Goal: Information Seeking & Learning: Learn about a topic

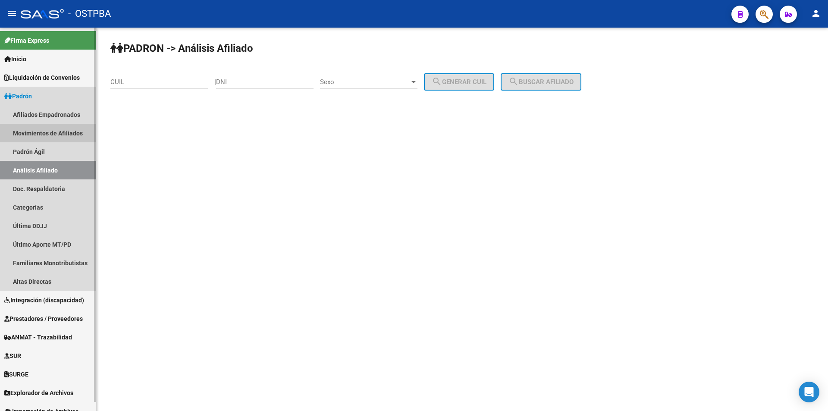
click at [59, 128] on link "Movimientos de Afiliados" at bounding box center [48, 133] width 96 height 19
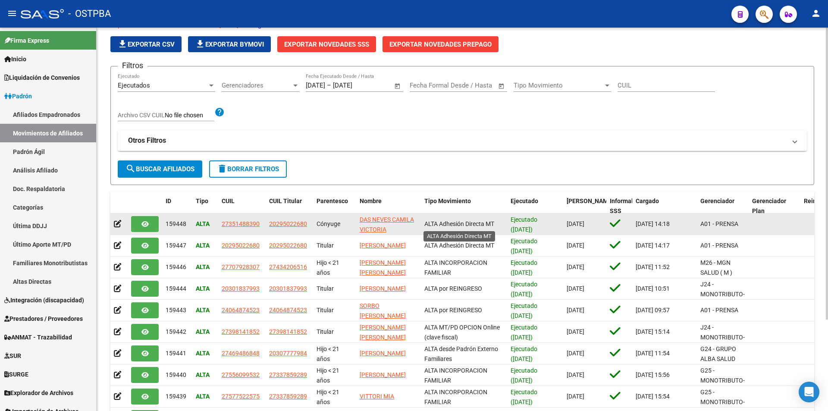
scroll to position [86, 0]
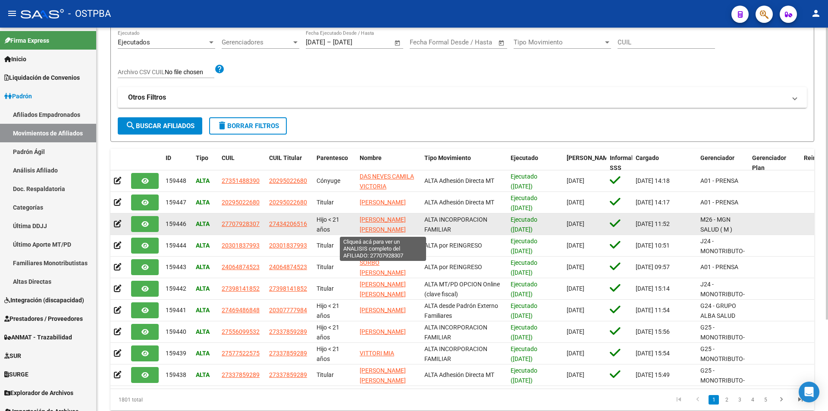
click at [373, 228] on span "GUZMAN GODOY FRAN GASTON" at bounding box center [382, 224] width 46 height 17
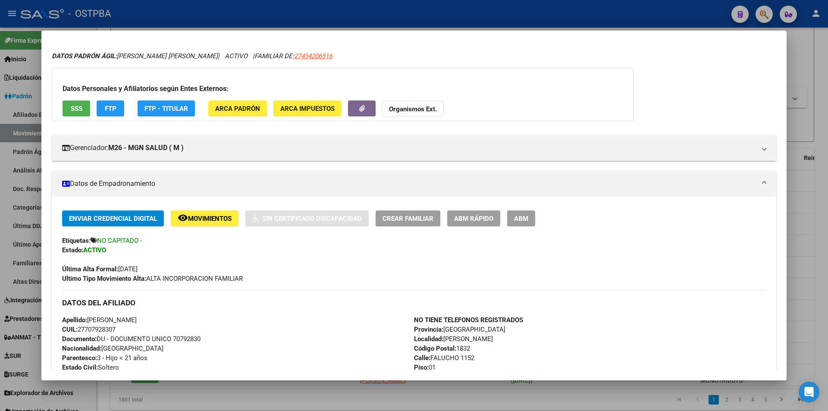
scroll to position [0, 0]
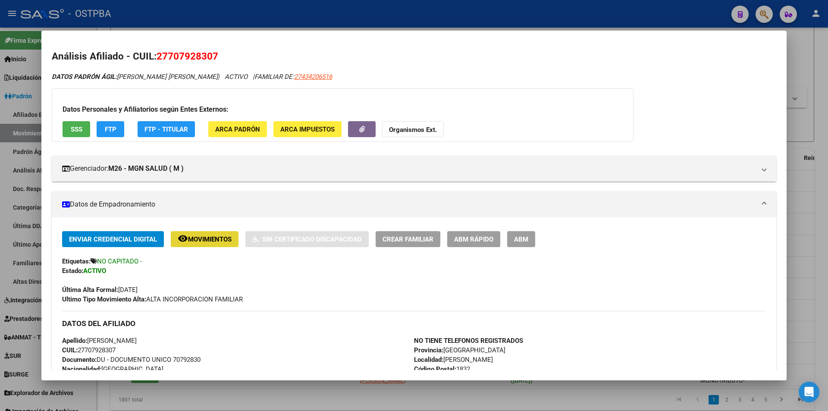
click at [222, 235] on span "Movimientos" at bounding box center [210, 239] width 44 height 8
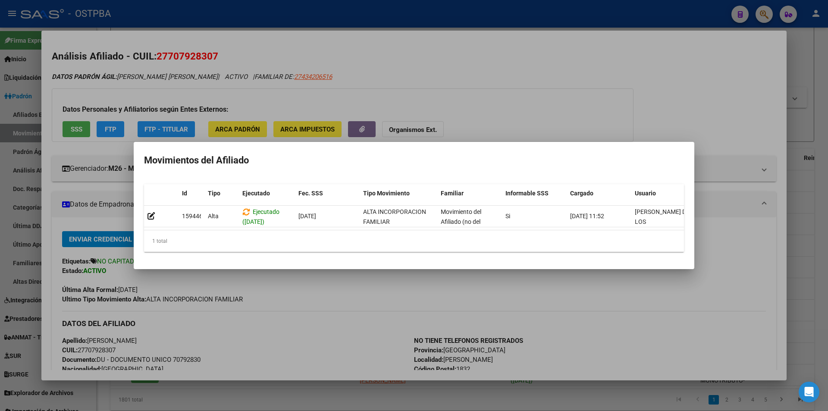
click at [807, 139] on div at bounding box center [414, 205] width 828 height 411
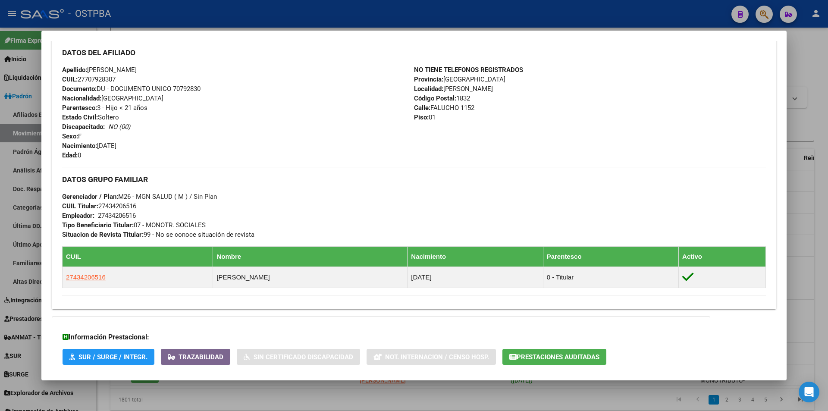
scroll to position [258, 0]
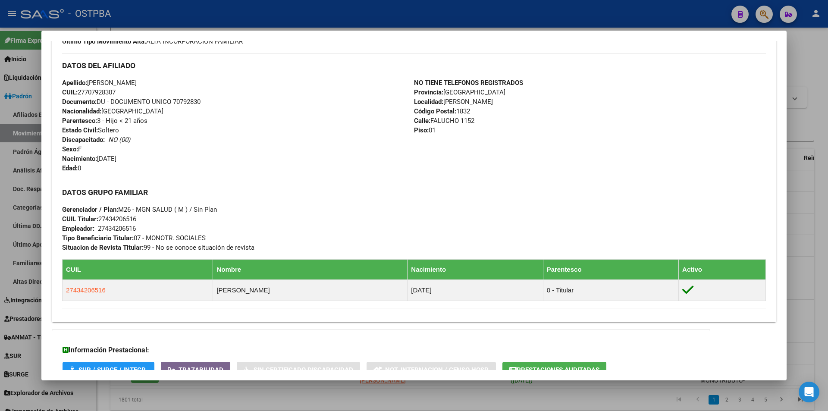
click at [798, 220] on div at bounding box center [414, 205] width 828 height 411
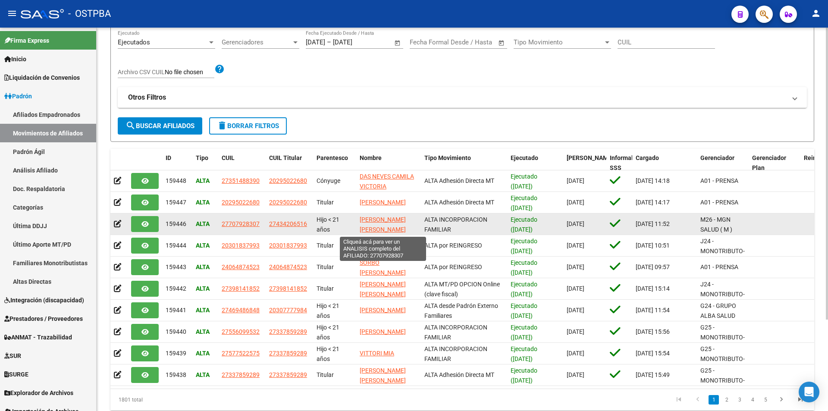
click at [377, 219] on span "[PERSON_NAME] [PERSON_NAME]" at bounding box center [382, 224] width 46 height 17
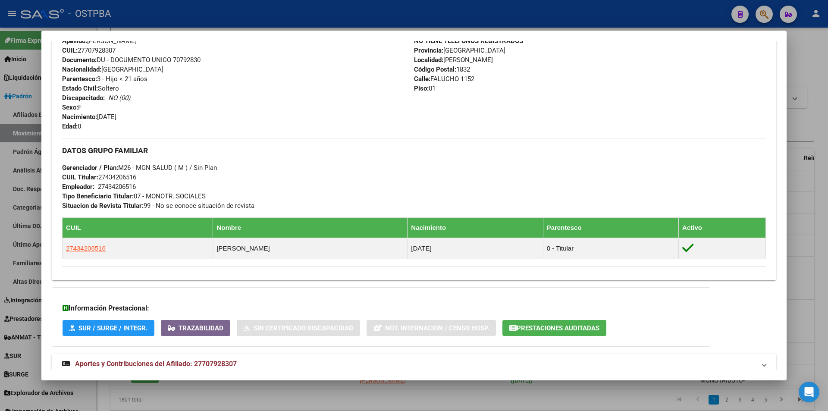
scroll to position [344, 0]
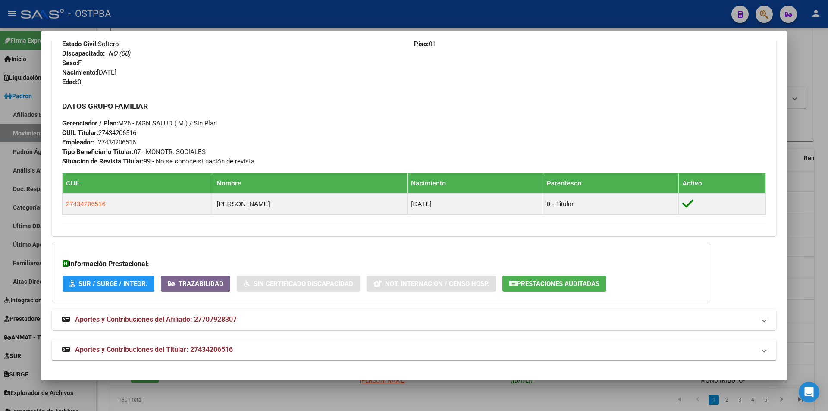
click at [576, 291] on div "Información Prestacional: SUR / SURGE / INTEGR. Trazabilidad Sin Certificado Di…" at bounding box center [381, 272] width 658 height 59
click at [575, 287] on span "Prestaciones Auditadas" at bounding box center [557, 284] width 83 height 8
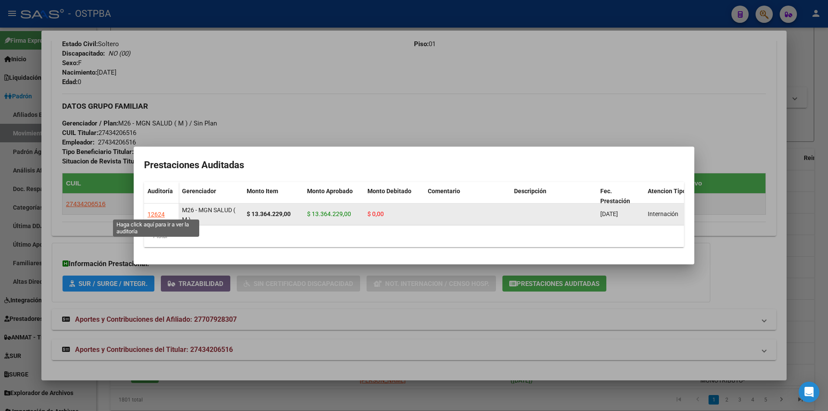
click at [158, 209] on div "12624" at bounding box center [155, 214] width 17 height 10
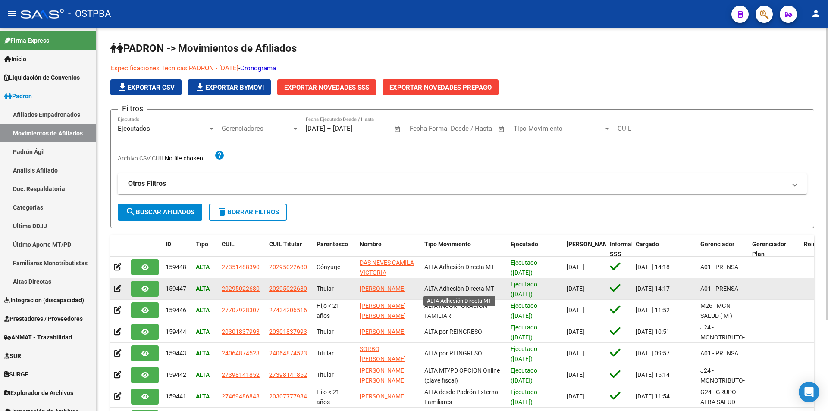
scroll to position [43, 0]
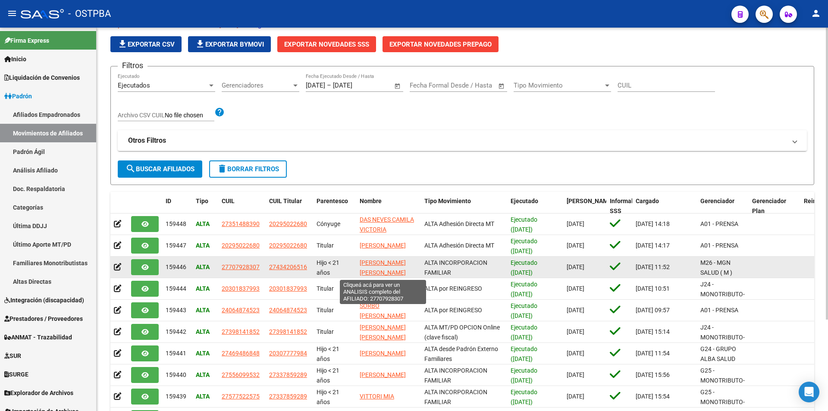
click at [375, 264] on span "[PERSON_NAME] [PERSON_NAME]" at bounding box center [382, 267] width 46 height 17
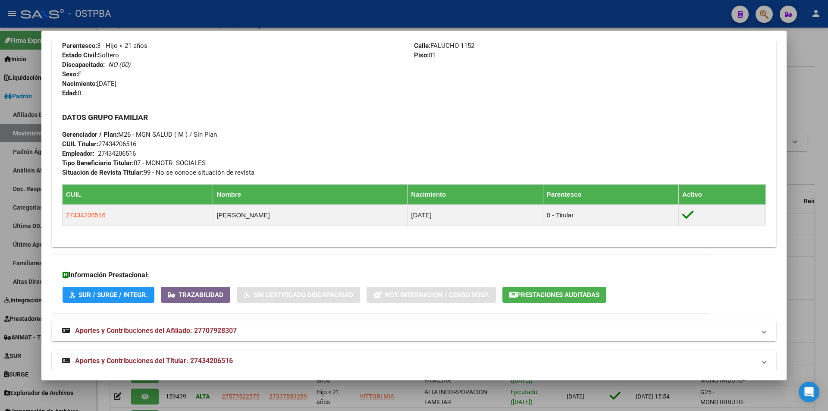
scroll to position [344, 0]
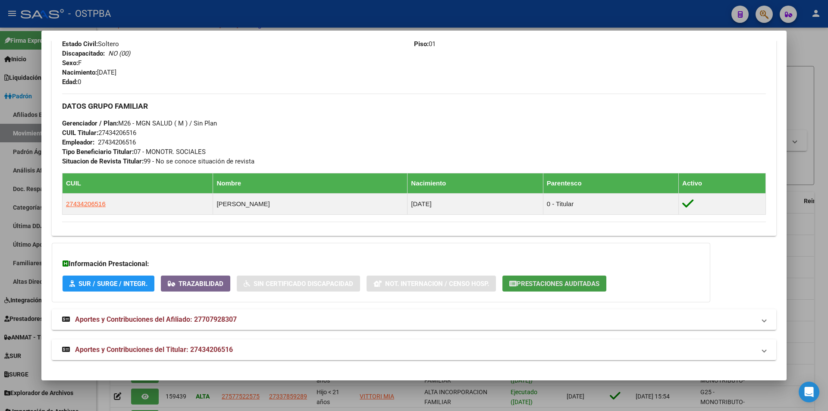
click at [560, 289] on button "Prestaciones Auditadas" at bounding box center [554, 283] width 104 height 16
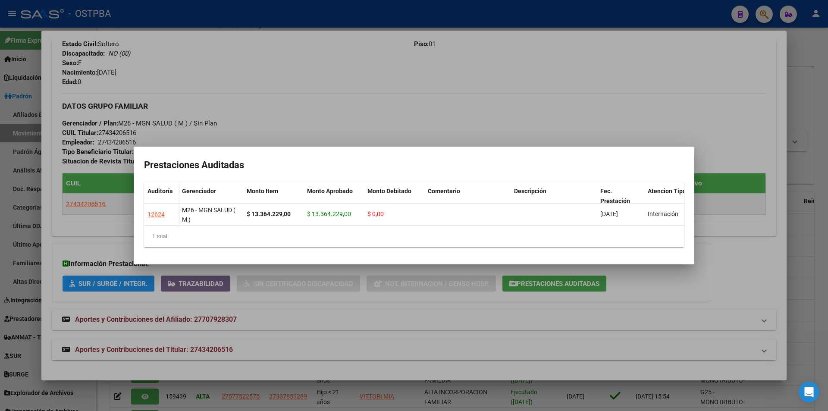
click at [810, 42] on div at bounding box center [414, 205] width 828 height 411
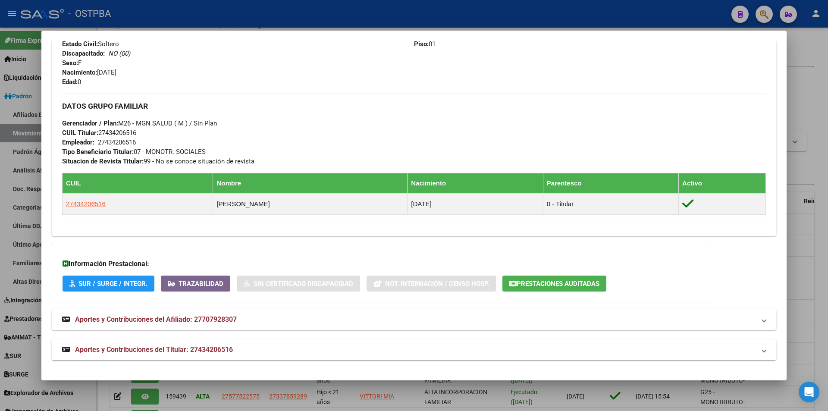
click at [799, 74] on div at bounding box center [414, 205] width 828 height 411
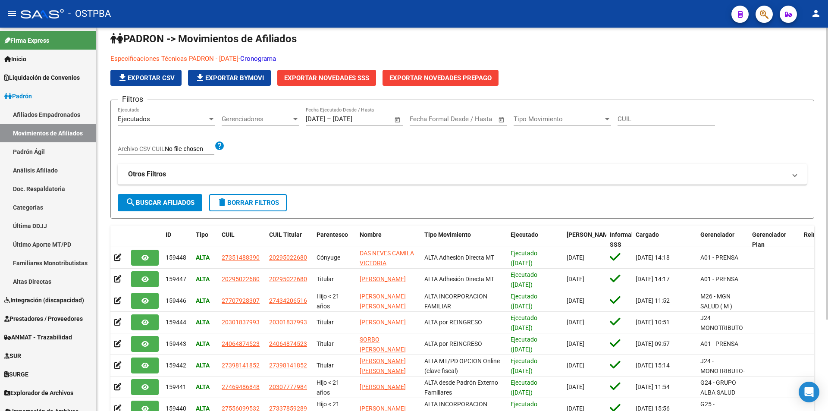
scroll to position [0, 0]
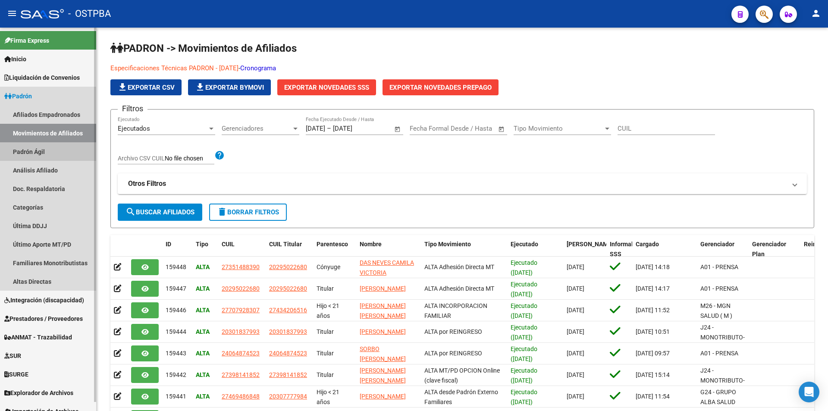
click at [34, 152] on link "Padrón Ágil" at bounding box center [48, 151] width 96 height 19
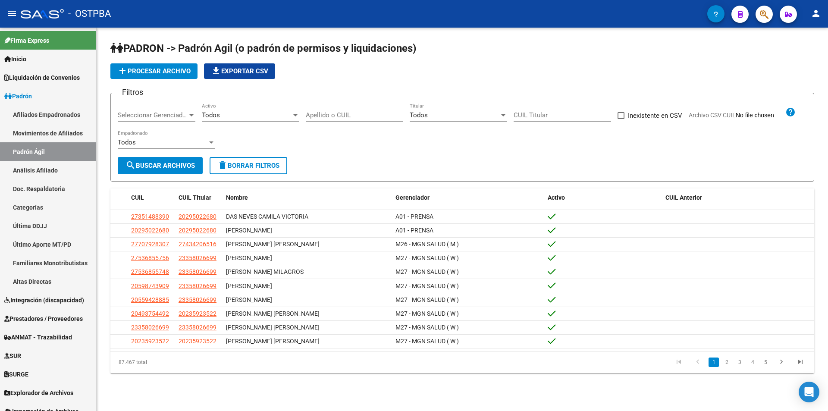
click at [739, 114] on input "Archivo CSV CUIL" at bounding box center [760, 116] width 50 height 8
type input "C:\fakepath\FILTRO CUILES.csv"
click at [172, 159] on button "search Buscar Archivos" at bounding box center [160, 165] width 85 height 17
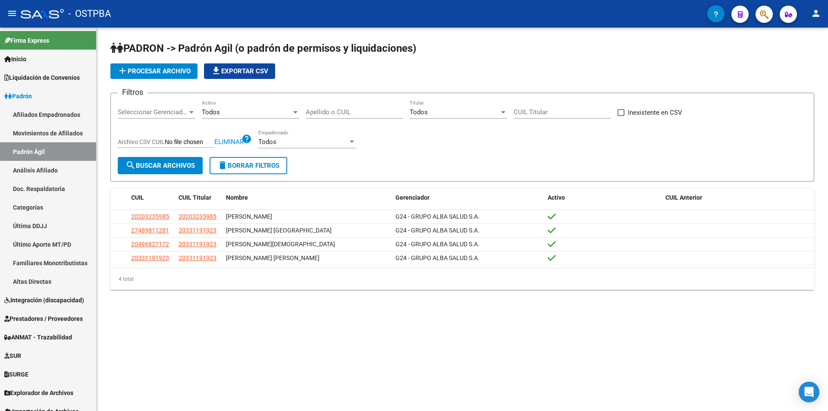
click at [540, 105] on div "CUIL Titular" at bounding box center [561, 109] width 97 height 19
paste input "27-94270085-2"
type input "27-94270085-2"
click at [190, 162] on span "search Buscar Archivos" at bounding box center [159, 166] width 69 height 8
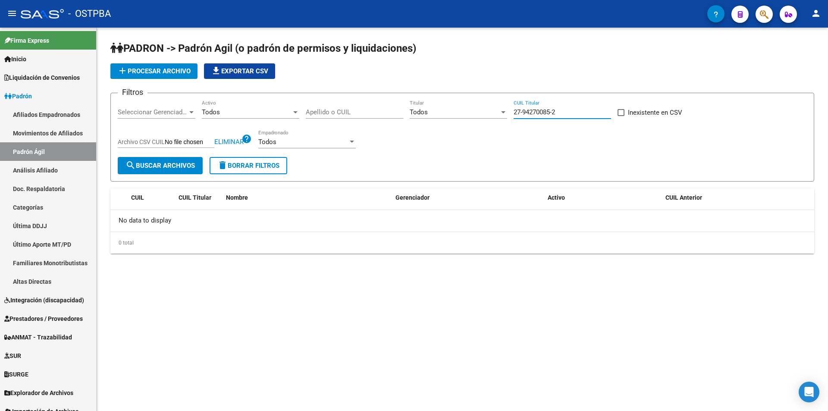
drag, startPoint x: 564, startPoint y: 112, endPoint x: 378, endPoint y: 113, distance: 186.2
click at [380, 116] on div "Filtros Seleccionar Gerenciador Seleccionar Gerenciador Todos Activo Apellido o…" at bounding box center [462, 128] width 689 height 57
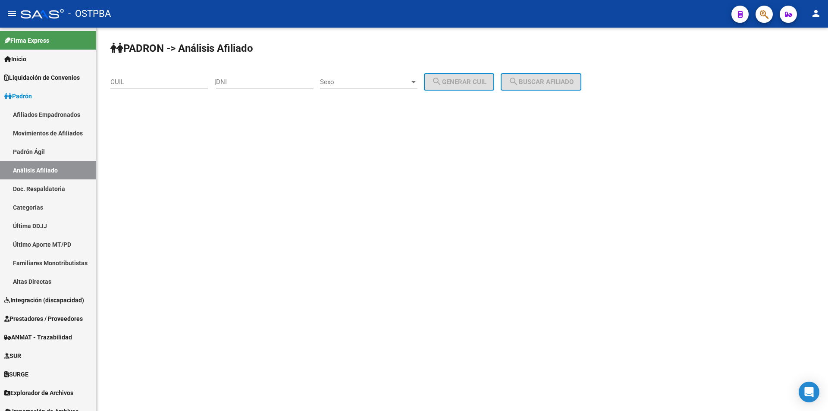
click at [353, 194] on mat-sidenav-content "PADRON -> Análisis Afiliado CUIL | DNI Sexo Sexo search Generar CUIL search Bus…" at bounding box center [462, 219] width 731 height 383
click at [136, 63] on div "PADRON -> Análisis Afiliado CUIL | DNI Sexo Sexo search Generar CUIL search Bus…" at bounding box center [462, 73] width 731 height 91
click at [133, 81] on input "CUIL" at bounding box center [158, 82] width 97 height 8
click at [193, 79] on input "CUIL" at bounding box center [158, 82] width 97 height 8
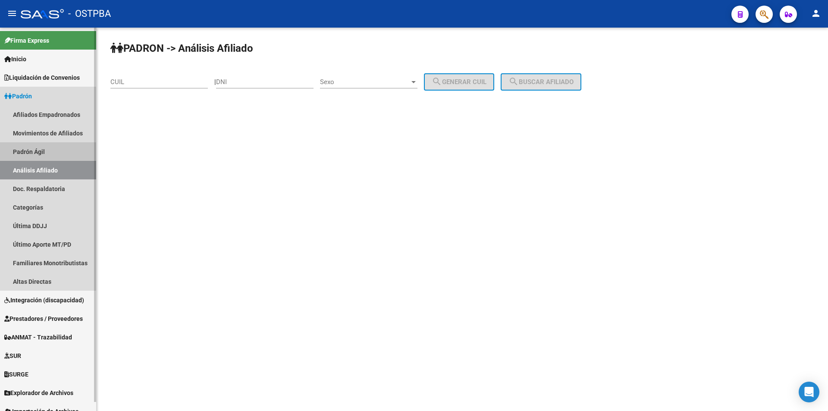
click at [34, 155] on link "Padrón Ágil" at bounding box center [48, 151] width 96 height 19
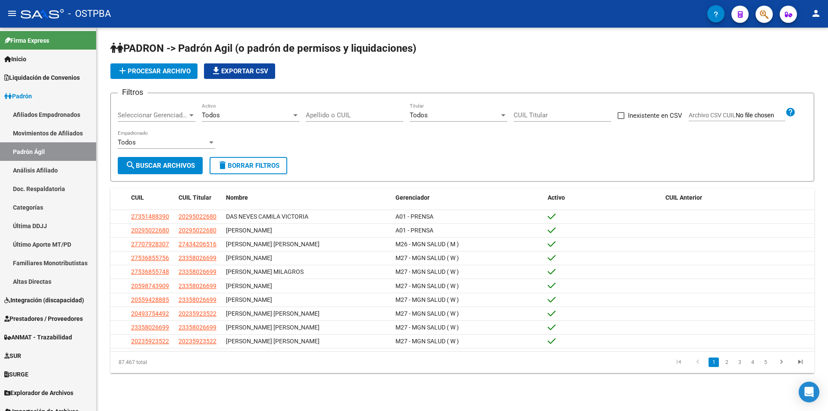
click at [732, 117] on span "Archivo CSV CUIL" at bounding box center [711, 115] width 47 height 7
click at [735, 117] on input "Archivo CSV CUIL" at bounding box center [760, 116] width 50 height 8
type input "C:\fakepath\FILTRO CUILES.csv"
click at [183, 166] on span "search Buscar Archivos" at bounding box center [159, 166] width 69 height 8
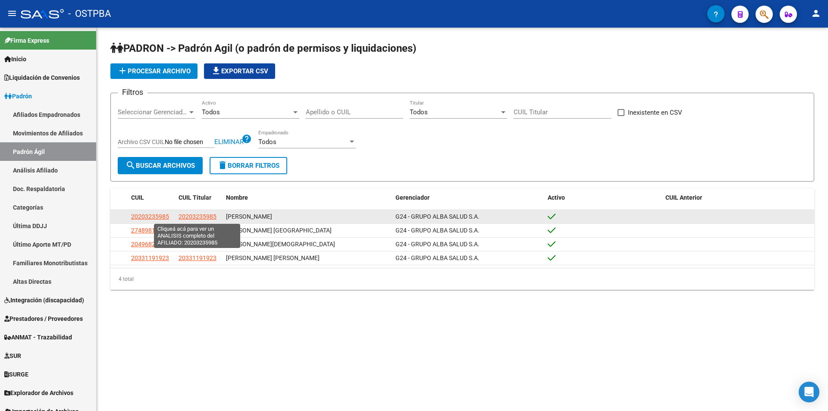
click at [206, 215] on span "20203235985" at bounding box center [197, 216] width 38 height 7
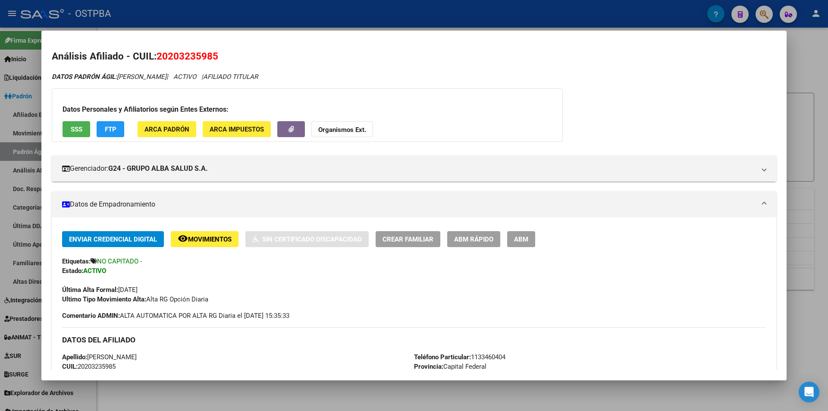
click at [81, 124] on button "SSS" at bounding box center [76, 129] width 28 height 16
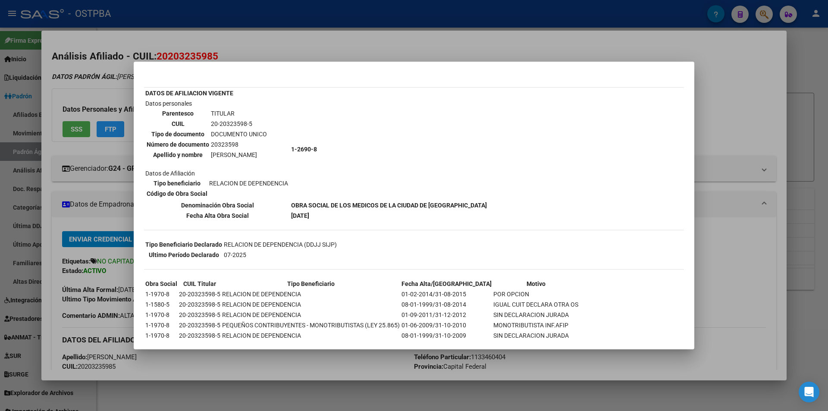
scroll to position [31, 0]
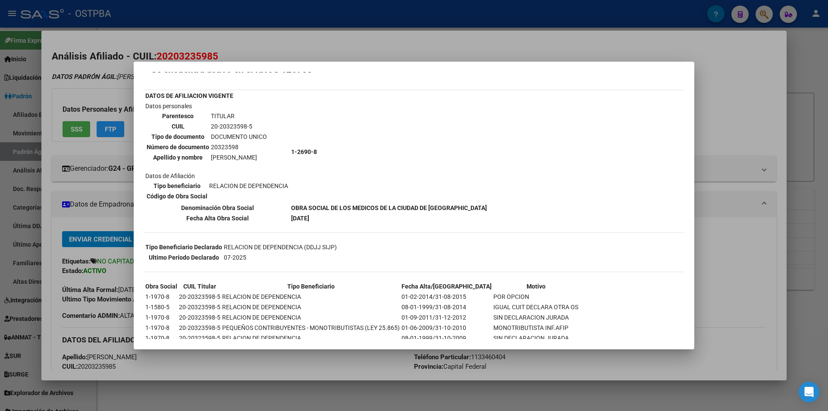
click at [707, 79] on div at bounding box center [414, 205] width 828 height 411
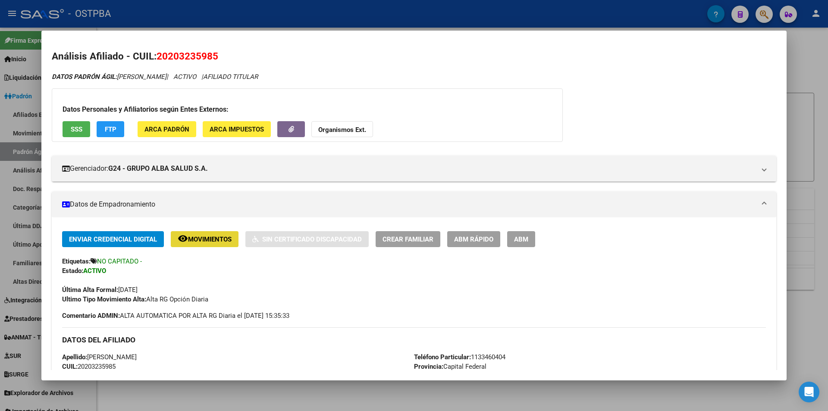
click at [200, 235] on span "Movimientos" at bounding box center [210, 239] width 44 height 8
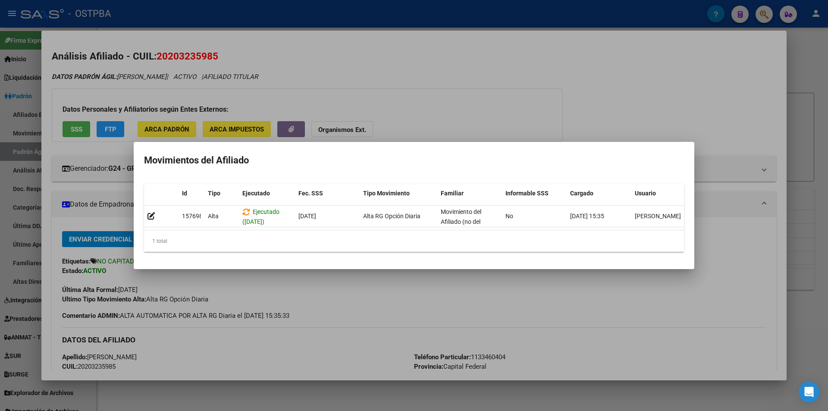
click at [580, 294] on div at bounding box center [414, 205] width 828 height 411
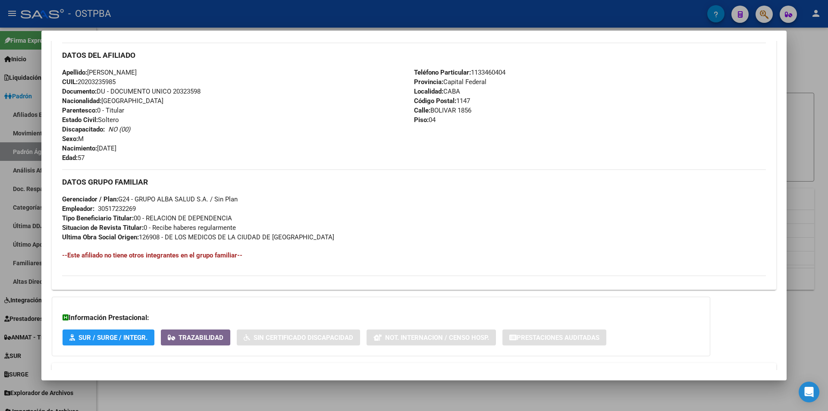
scroll to position [318, 0]
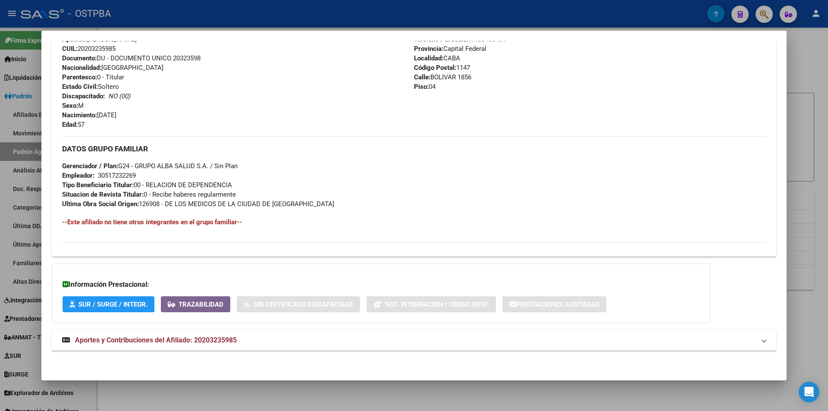
click at [250, 340] on mat-panel-title "Aportes y Contribuciones del Afiliado: 20203235985" at bounding box center [408, 340] width 693 height 10
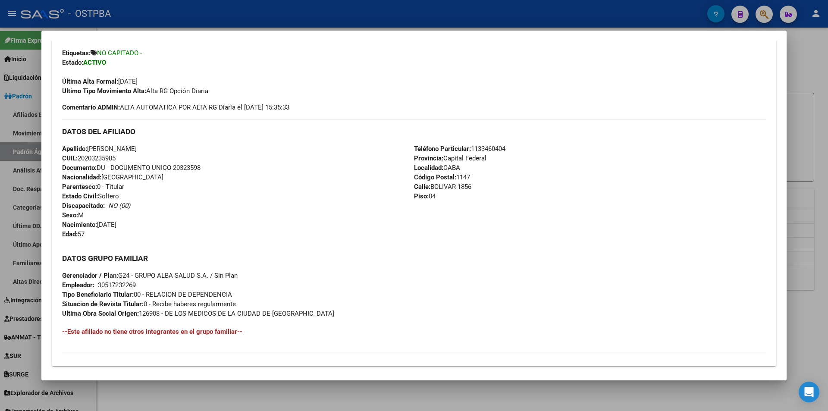
scroll to position [64, 0]
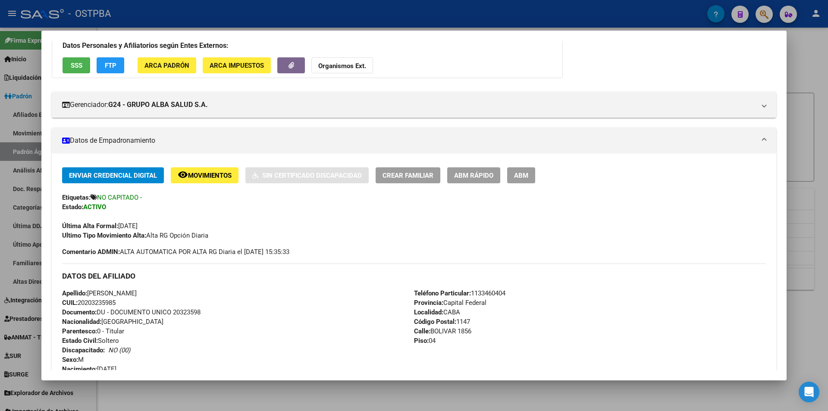
click at [328, 407] on div at bounding box center [414, 205] width 828 height 411
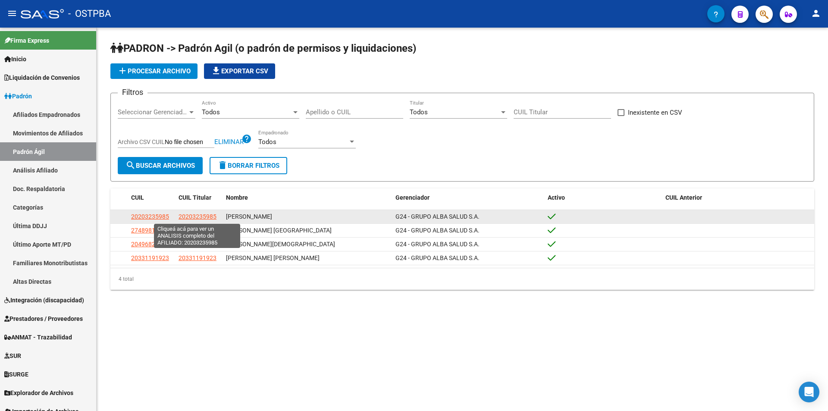
click at [184, 213] on span "20203235985" at bounding box center [197, 216] width 38 height 7
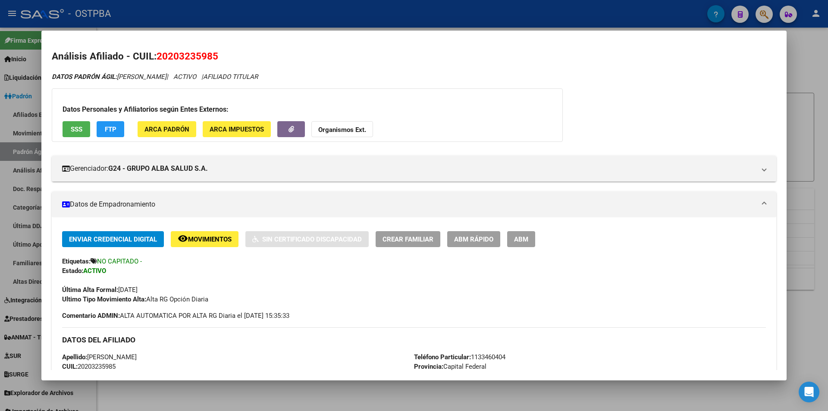
click at [236, 237] on button "remove_red_eye Movimientos" at bounding box center [205, 239] width 68 height 16
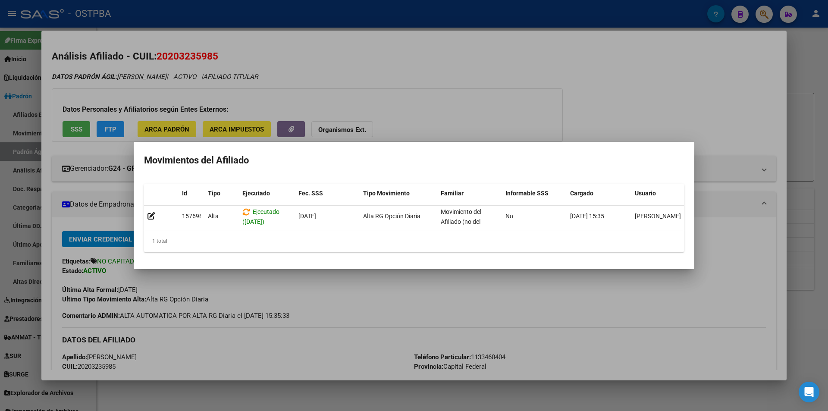
click at [401, 351] on div at bounding box center [414, 205] width 828 height 411
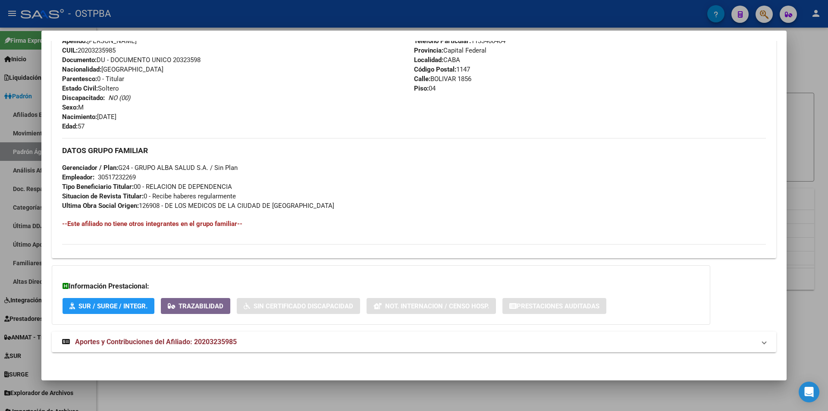
scroll to position [318, 0]
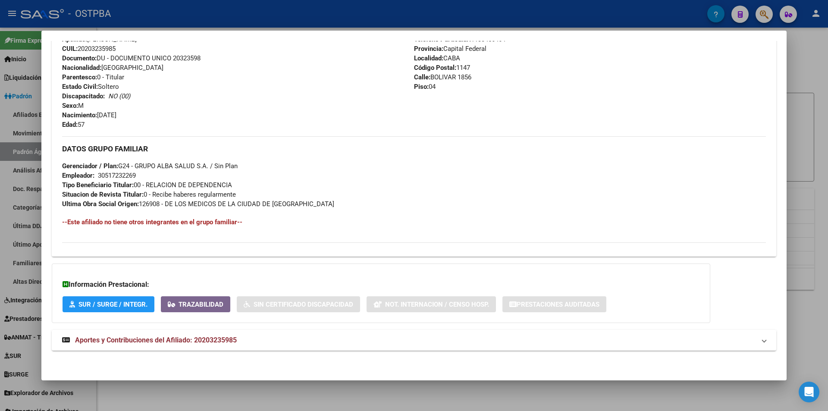
click at [369, 382] on div at bounding box center [414, 205] width 828 height 411
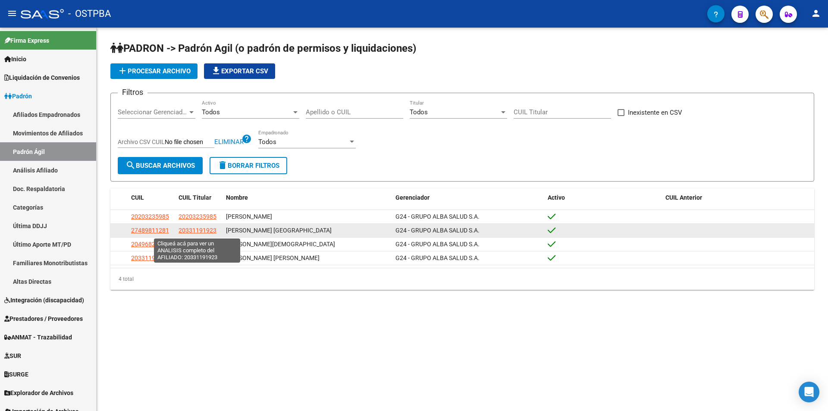
click at [206, 230] on span "20331191923" at bounding box center [197, 230] width 38 height 7
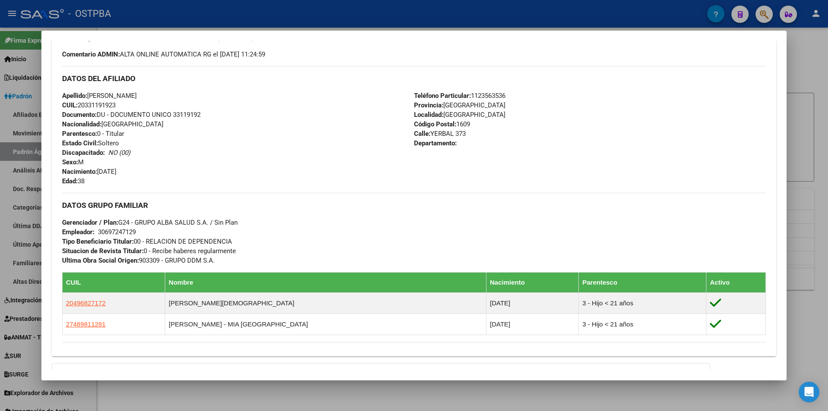
scroll to position [306, 0]
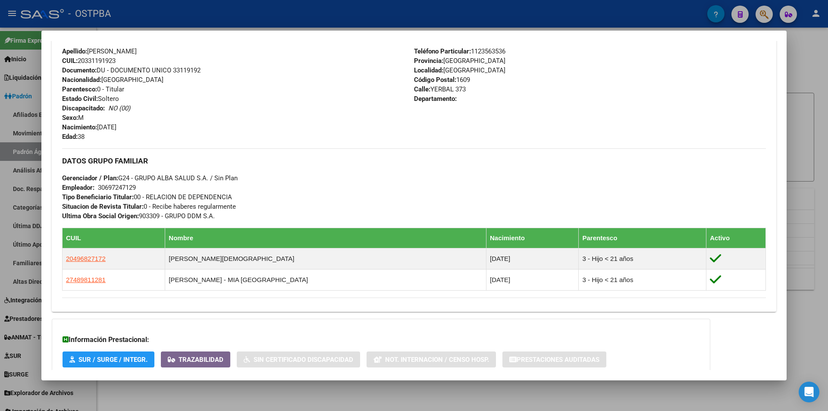
click at [284, 410] on div at bounding box center [414, 205] width 828 height 411
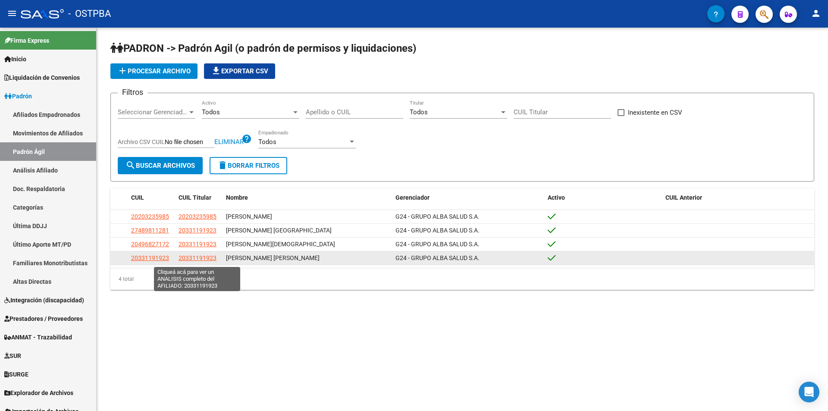
click at [215, 261] on span "20331191923" at bounding box center [197, 257] width 38 height 7
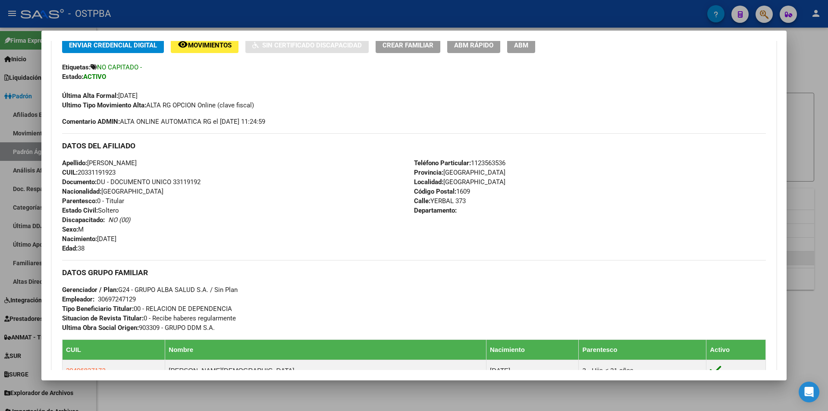
scroll to position [172, 0]
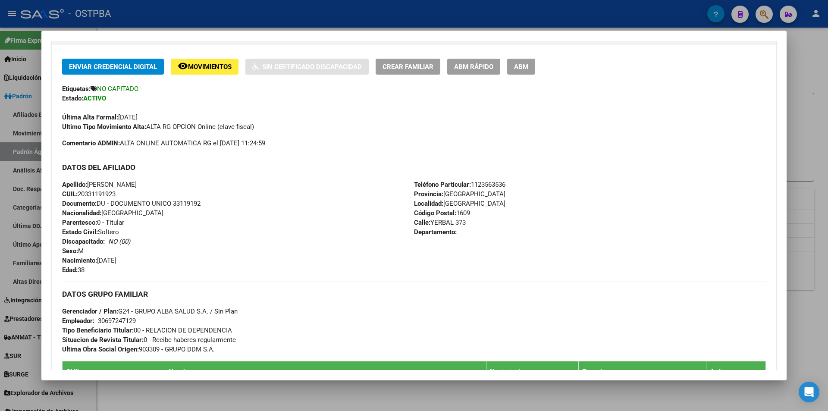
click at [245, 384] on div at bounding box center [414, 205] width 828 height 411
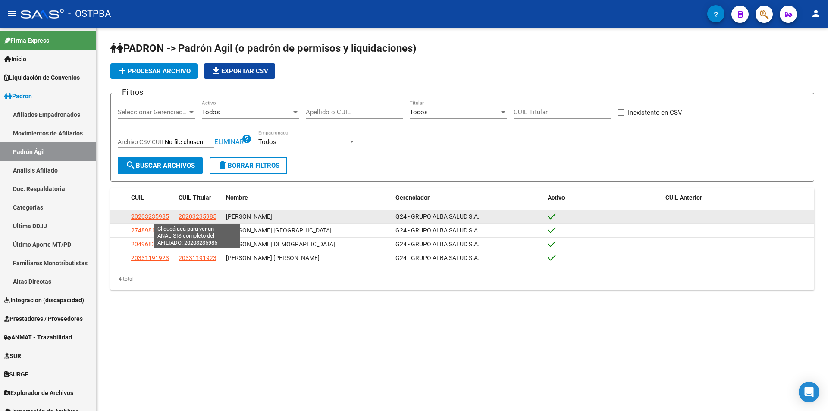
click at [200, 219] on span "20203235985" at bounding box center [197, 216] width 38 height 7
type textarea "20203235985"
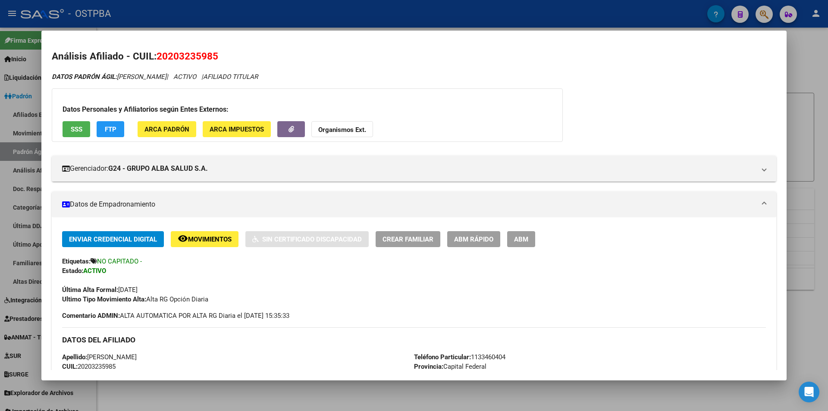
click at [304, 402] on div at bounding box center [414, 205] width 828 height 411
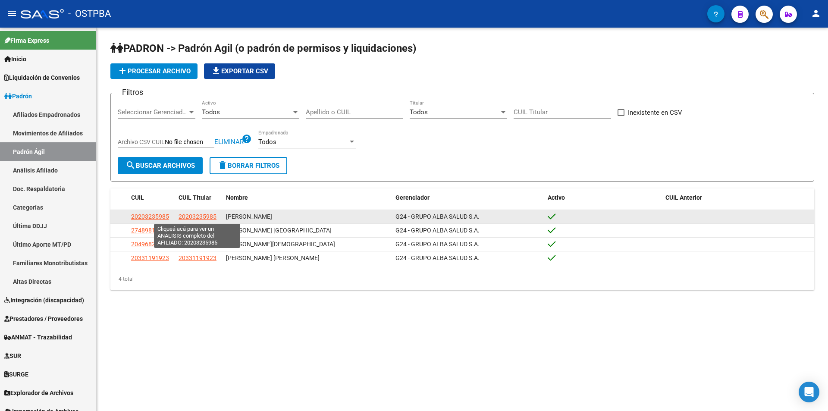
drag, startPoint x: 222, startPoint y: 217, endPoint x: 179, endPoint y: 217, distance: 43.1
click at [179, 217] on div "20203235985 20203235985 ROLDAN VICTOR DARIO G24 - GRUPO ALBA SALUD S.A." at bounding box center [461, 217] width 703 height 14
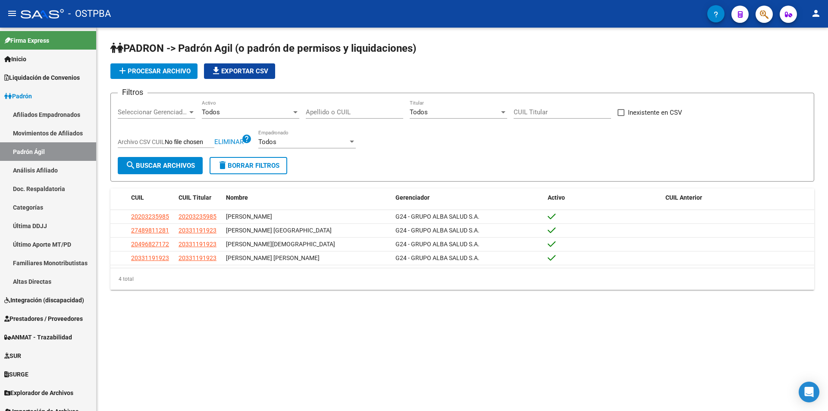
copy span "20203235985"
click at [341, 351] on mat-sidenav-content "PADRON -> Padrón Agil (o padrón de permisos y liquidaciones) add Procesar archi…" at bounding box center [462, 219] width 731 height 383
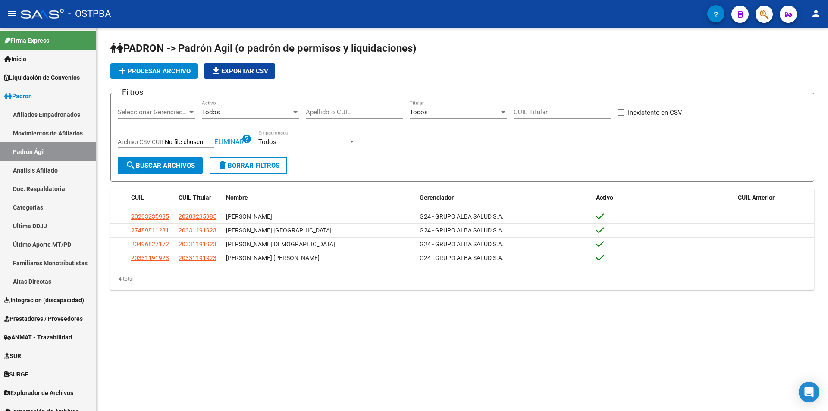
click at [826, 360] on mat-sidenav-content "PADRON -> Padrón Agil (o padrón de permisos y liquidaciones) add Procesar archi…" at bounding box center [462, 219] width 731 height 383
click at [228, 353] on mat-sidenav-content "PADRON -> Padrón Agil (o padrón de permisos y liquidaciones) add Procesar archi…" at bounding box center [462, 219] width 731 height 383
click at [226, 140] on span "Eliminar" at bounding box center [228, 142] width 29 height 8
click at [541, 115] on input "CUIL Titular" at bounding box center [561, 115] width 97 height 8
paste input "27-94270085-2"
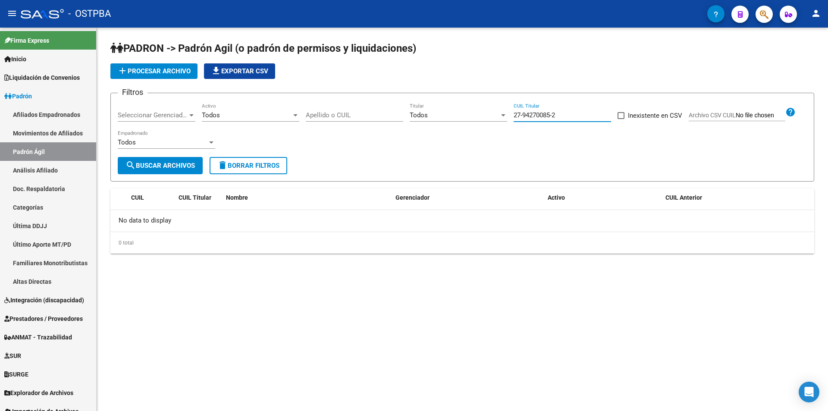
type input "27-94270085-2"
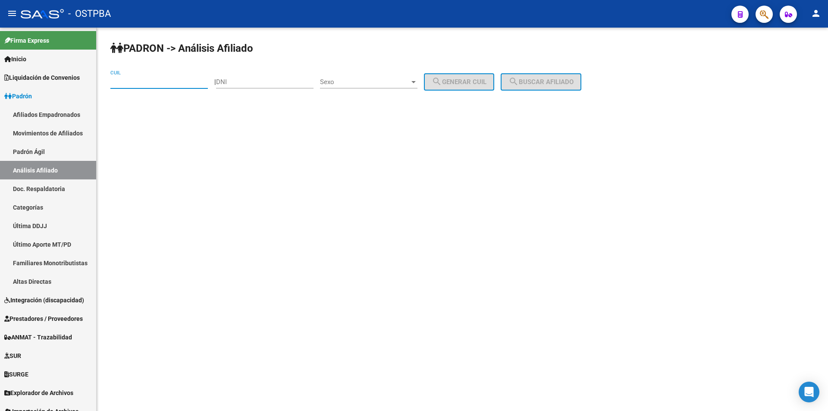
click at [149, 81] on input "CUIL" at bounding box center [158, 82] width 97 height 8
paste input "20-28024661-2"
type input "20-28024661-2"
click at [517, 85] on button "search Buscar afiliado" at bounding box center [540, 81] width 81 height 17
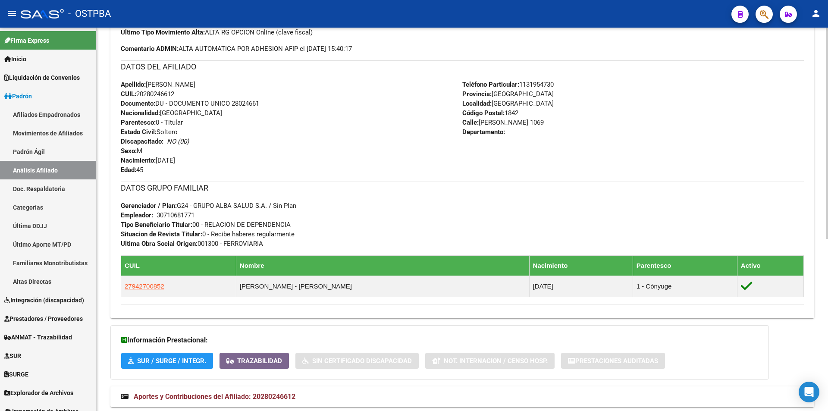
scroll to position [312, 0]
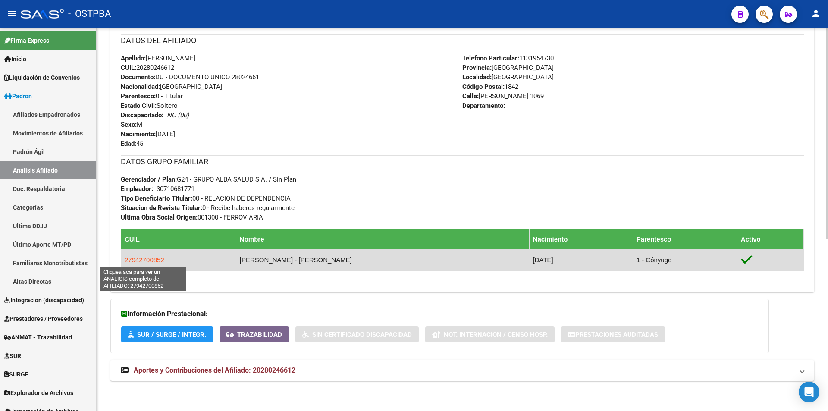
click at [150, 259] on span "27942700852" at bounding box center [145, 259] width 40 height 7
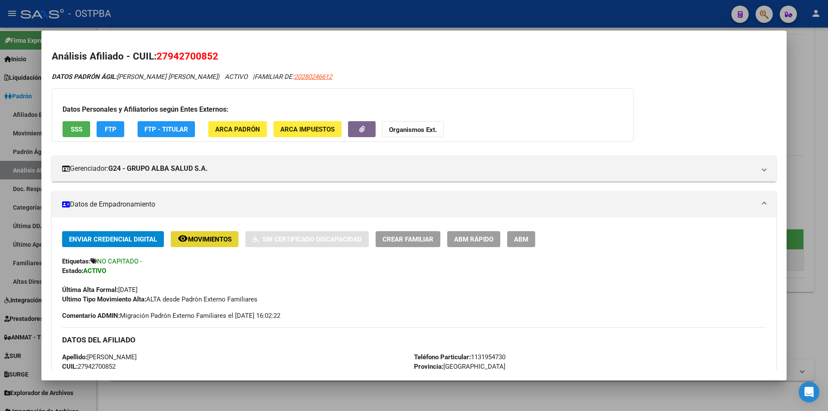
click at [199, 242] on span "Movimientos" at bounding box center [210, 239] width 44 height 8
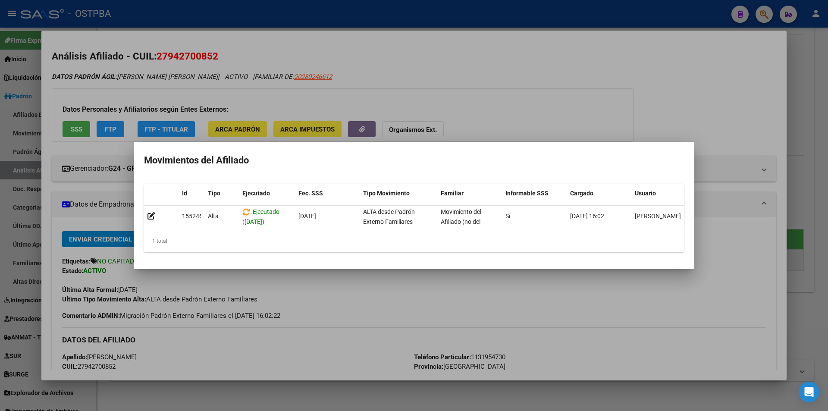
click at [256, 391] on div at bounding box center [414, 205] width 828 height 411
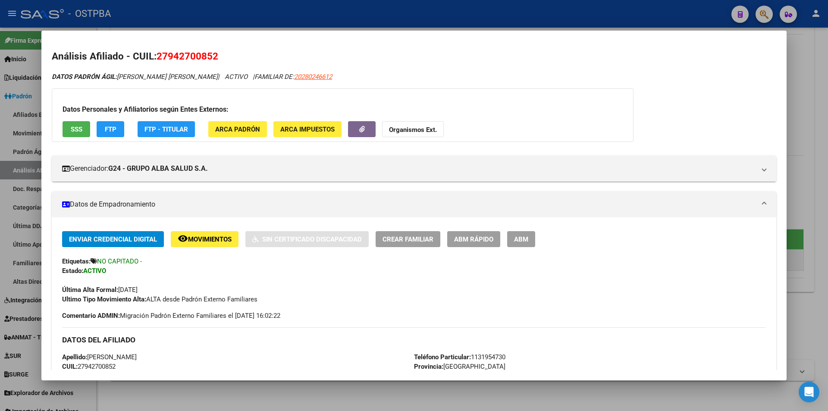
click at [199, 235] on span "Movimientos" at bounding box center [210, 239] width 44 height 8
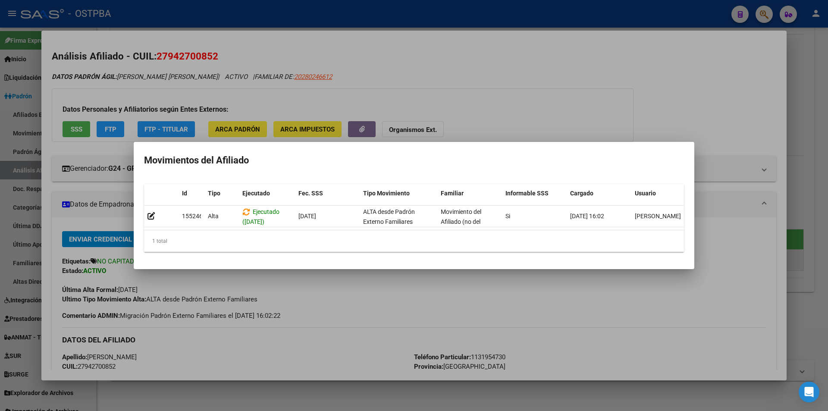
click at [373, 287] on div at bounding box center [414, 205] width 828 height 411
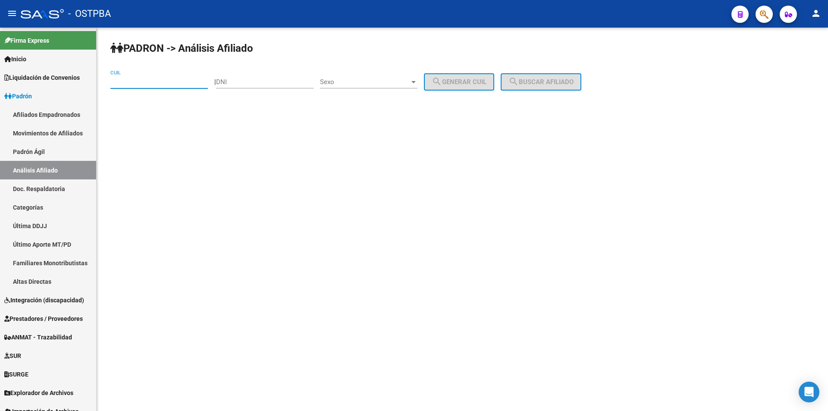
click at [159, 83] on input "CUIL" at bounding box center [158, 82] width 97 height 8
paste input "27-94270085-2"
type input "27-94270085-2"
click at [502, 73] on div "PADRON -> Análisis Afiliado 27-94270085-2 CUIL | DNI Sexo Sexo search Generar C…" at bounding box center [462, 73] width 731 height 91
click at [534, 79] on span "search Buscar afiliado" at bounding box center [540, 82] width 65 height 8
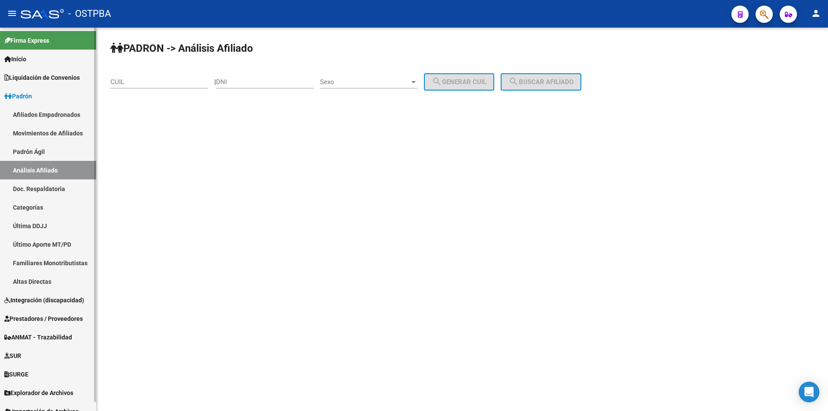
click at [44, 115] on link "Afiliados Empadronados" at bounding box center [48, 114] width 96 height 19
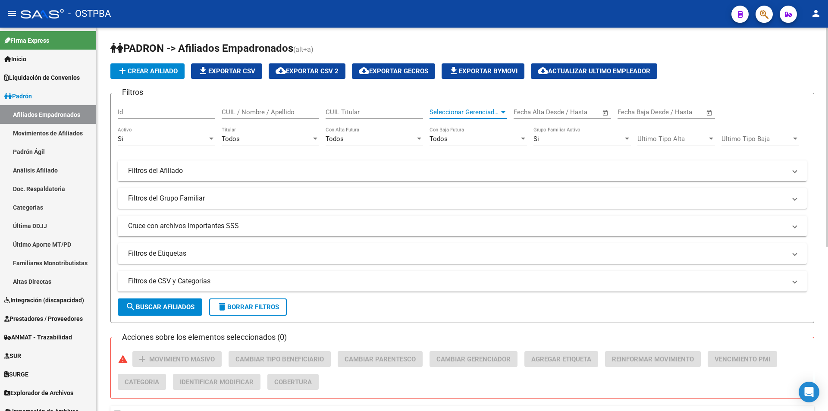
click at [454, 112] on span "Seleccionar Gerenciador" at bounding box center [464, 112] width 70 height 8
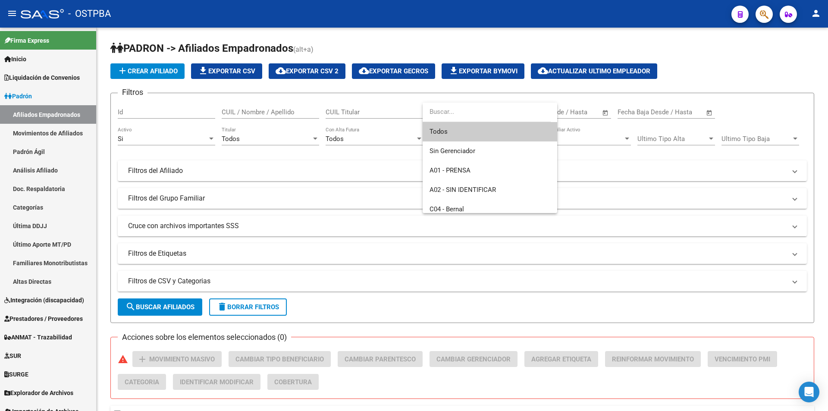
click at [236, 256] on div at bounding box center [414, 205] width 828 height 411
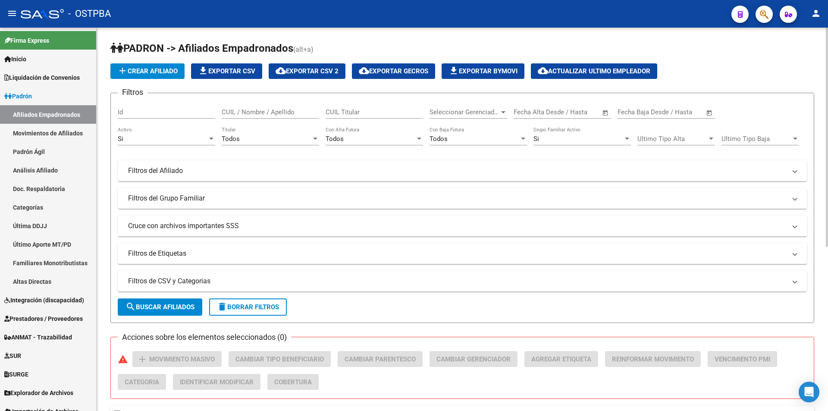
click at [235, 284] on mat-panel-title "Filtros de CSV y Categorias" at bounding box center [457, 280] width 658 height 9
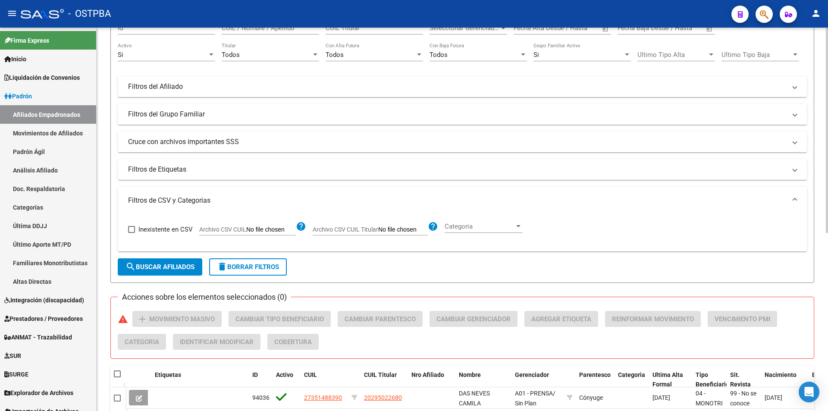
scroll to position [86, 0]
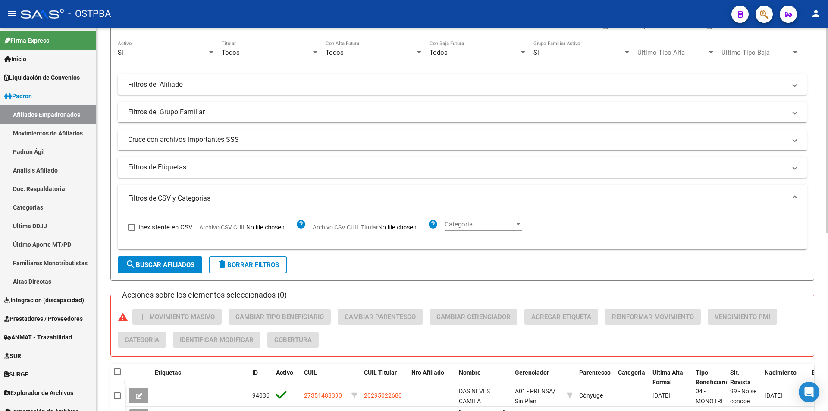
click at [371, 222] on app-file-filter "Archivo CSV CUIL Titular help" at bounding box center [374, 225] width 125 height 13
click at [262, 225] on input "Archivo CSV CUIL" at bounding box center [271, 228] width 50 height 8
type input "C:\fakepath\FILTRO CUILES.csv"
click at [181, 272] on button "search Buscar Afiliados" at bounding box center [160, 264] width 84 height 17
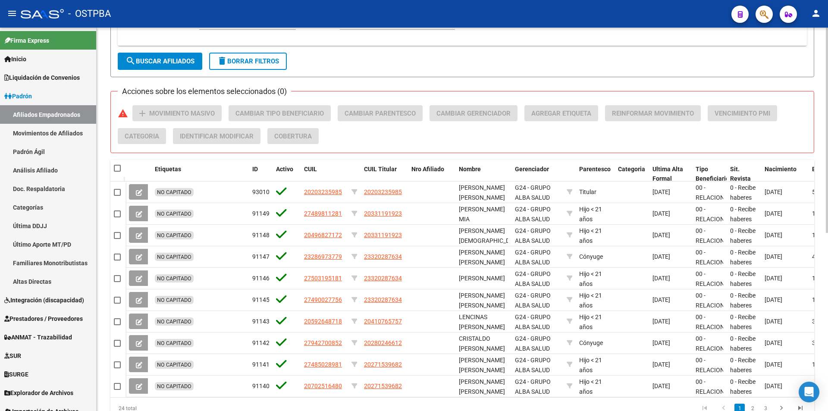
scroll to position [332, 0]
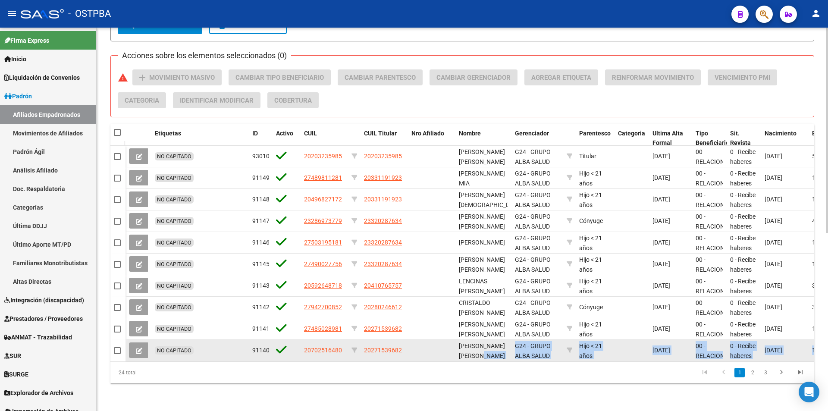
drag, startPoint x: 459, startPoint y: 354, endPoint x: 475, endPoint y: 356, distance: 16.0
click at [475, 356] on datatable-body "NO CAPITADO 93010 20203235985 20203235985 [PERSON_NAME] [PERSON_NAME] G24 - GRU…" at bounding box center [461, 253] width 703 height 215
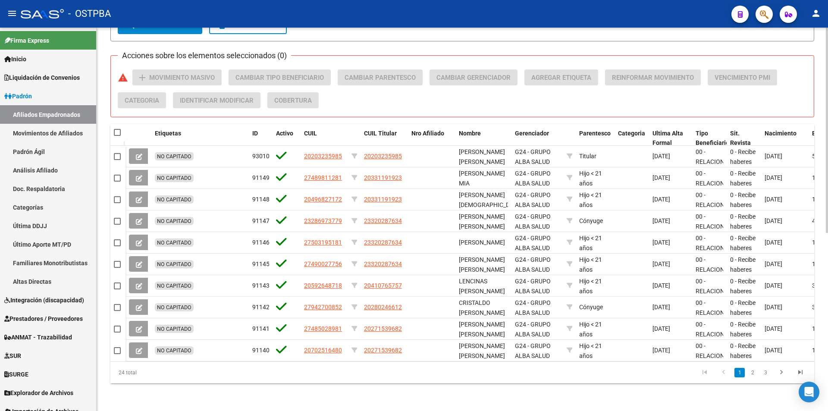
click at [462, 376] on datatable-pager "1 2 3" at bounding box center [532, 372] width 556 height 15
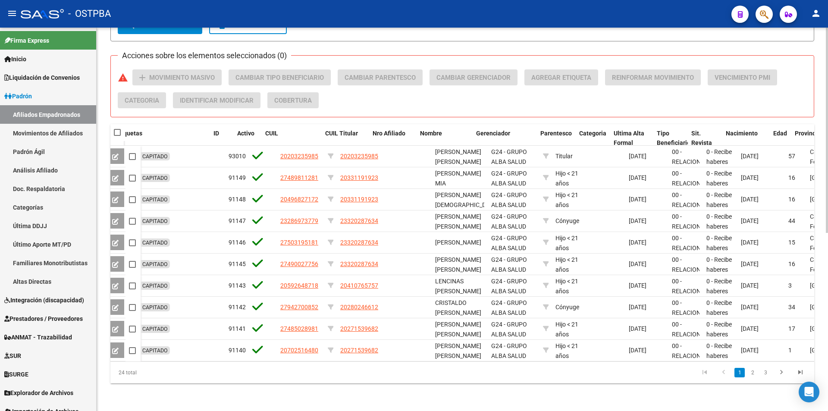
scroll to position [0, 0]
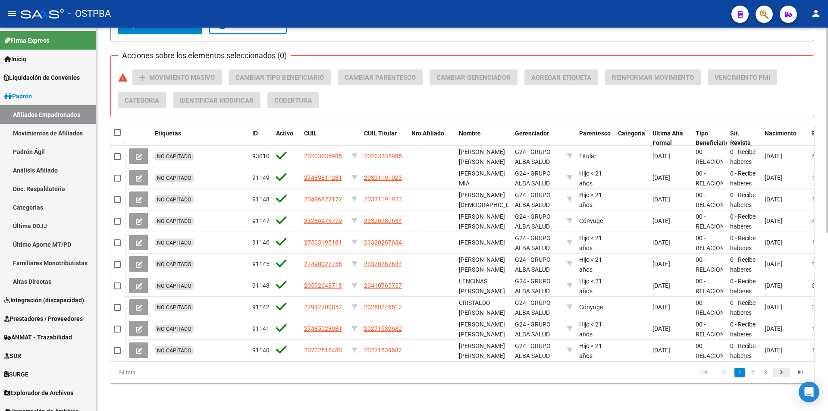
click at [779, 370] on icon "go to next page" at bounding box center [780, 373] width 11 height 10
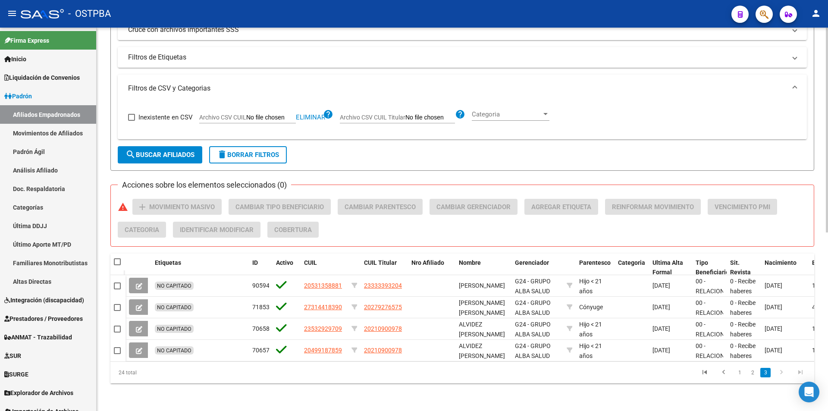
scroll to position [203, 0]
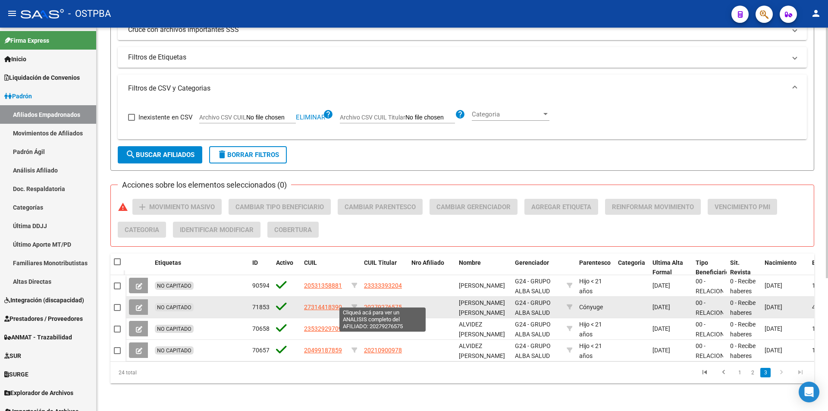
click at [385, 303] on span "20279276575" at bounding box center [383, 306] width 38 height 7
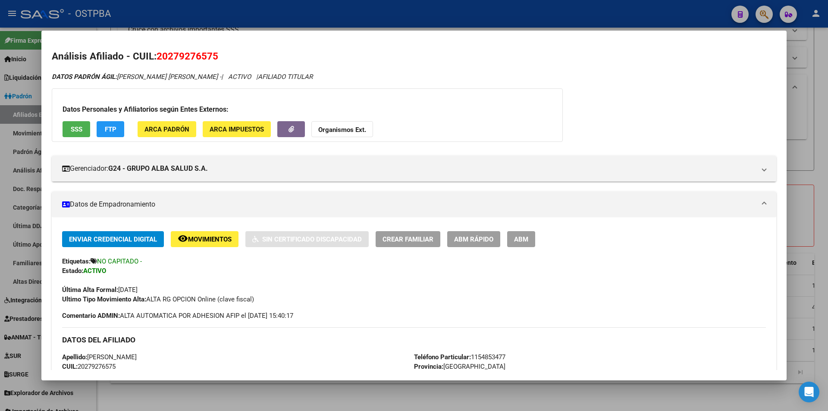
click at [603, 385] on div at bounding box center [414, 205] width 828 height 411
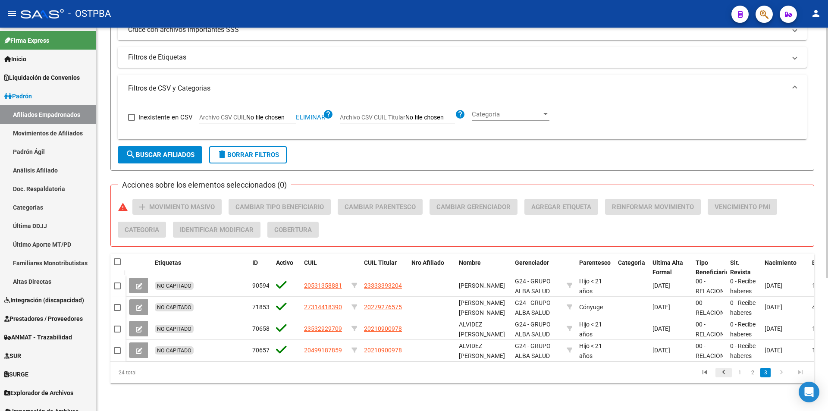
click at [721, 374] on icon "go to previous page" at bounding box center [723, 373] width 11 height 10
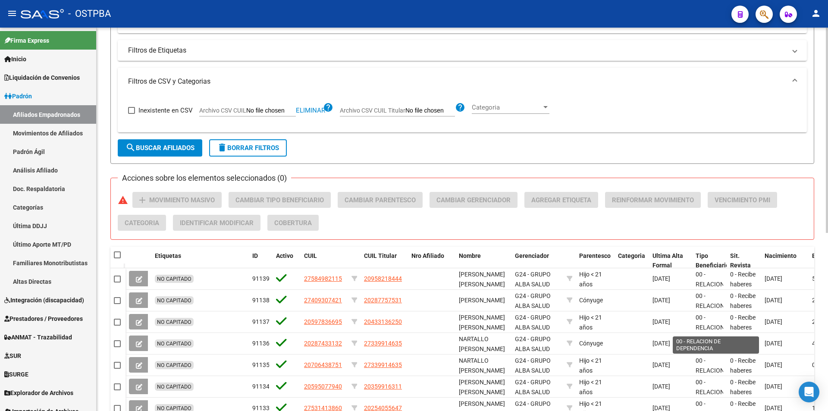
click at [721, 374] on span "00 - RELACION DE DEPENDENCIA" at bounding box center [715, 375] width 40 height 36
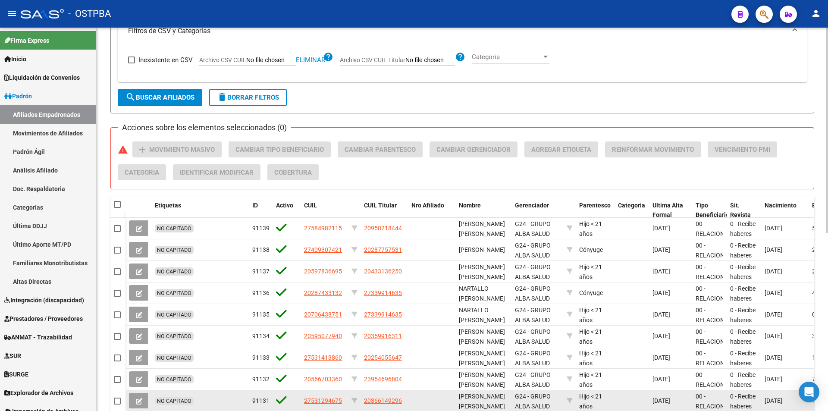
scroll to position [332, 0]
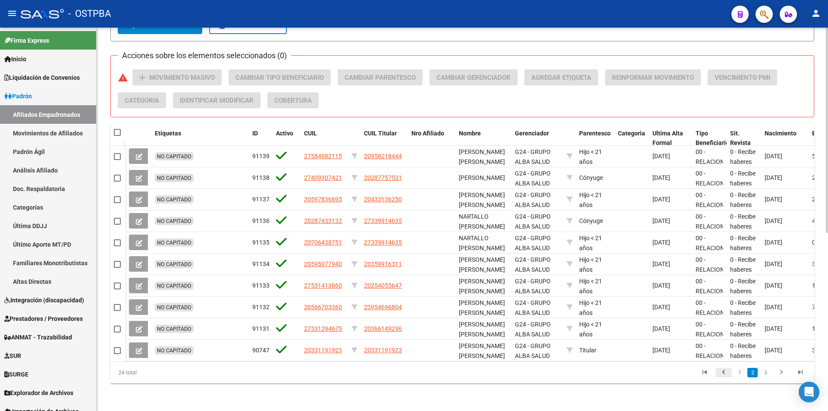
click at [721, 372] on icon "go to previous page" at bounding box center [723, 373] width 11 height 10
drag, startPoint x: 115, startPoint y: 369, endPoint x: 156, endPoint y: 372, distance: 41.1
click at [156, 372] on div "24 total" at bounding box center [179, 373] width 139 height 22
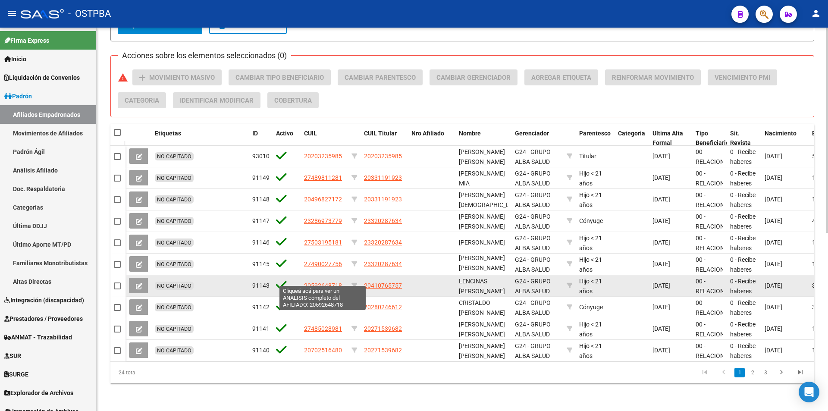
click at [322, 282] on span "20592648718" at bounding box center [323, 285] width 38 height 7
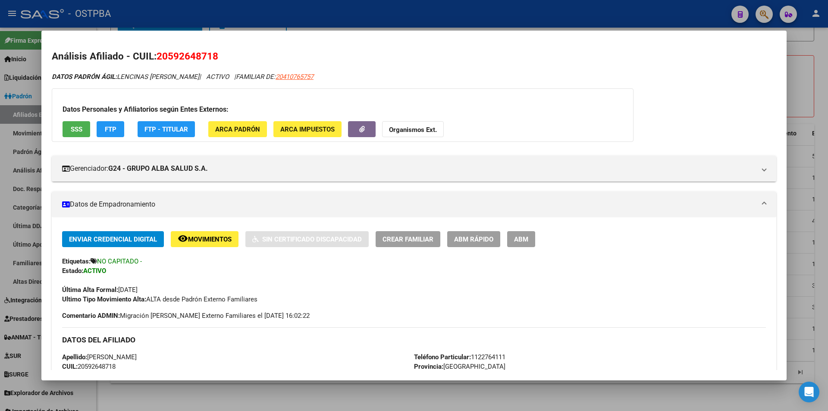
click at [72, 128] on span "SSS" at bounding box center [77, 129] width 12 height 8
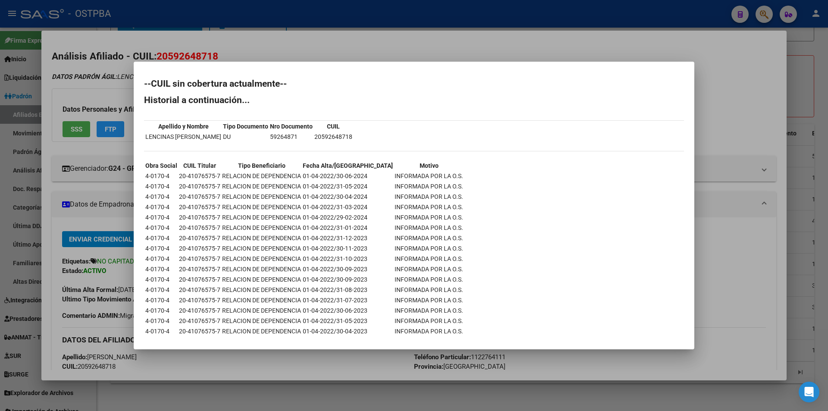
click at [253, 389] on div at bounding box center [414, 205] width 828 height 411
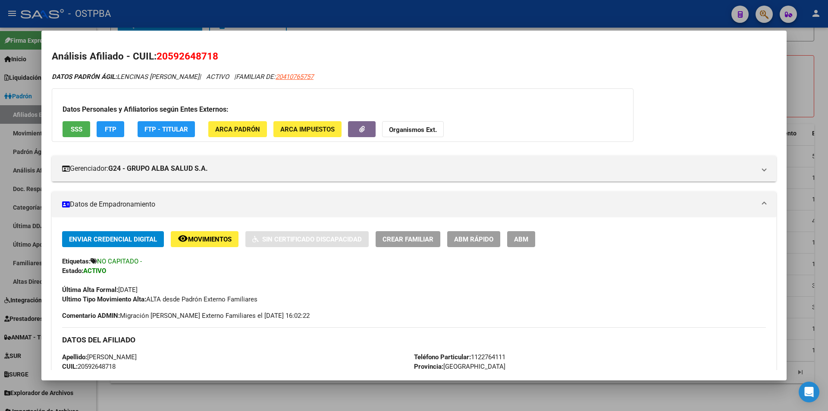
click at [258, 399] on div at bounding box center [414, 205] width 828 height 411
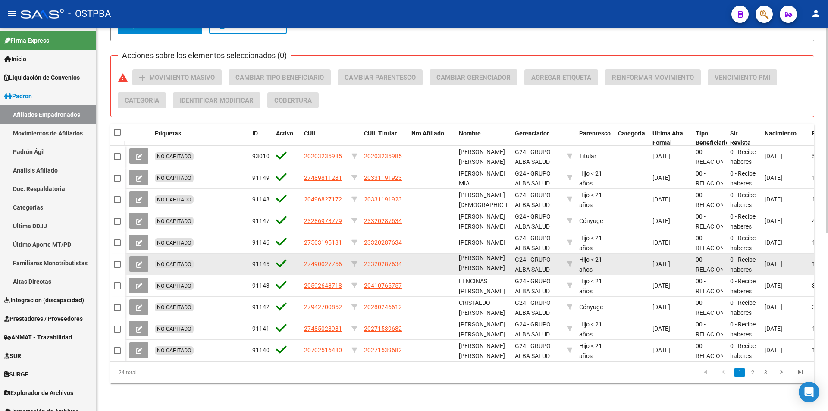
click at [322, 253] on datatable-body-cell "27490027756" at bounding box center [323, 263] width 47 height 21
click at [324, 260] on span "27490027756" at bounding box center [323, 263] width 38 height 7
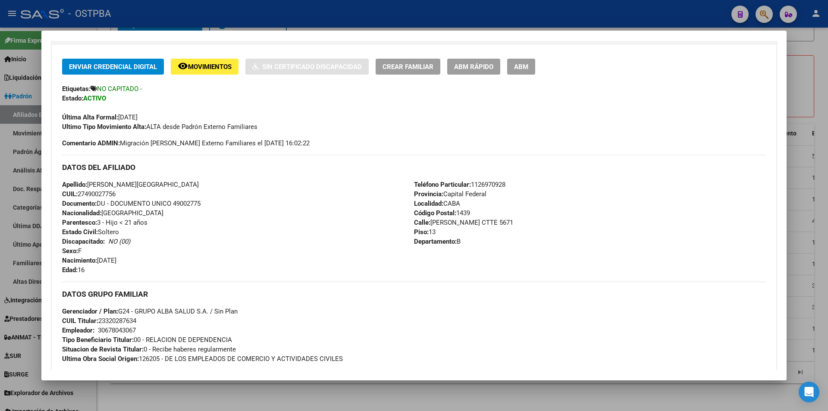
scroll to position [302, 0]
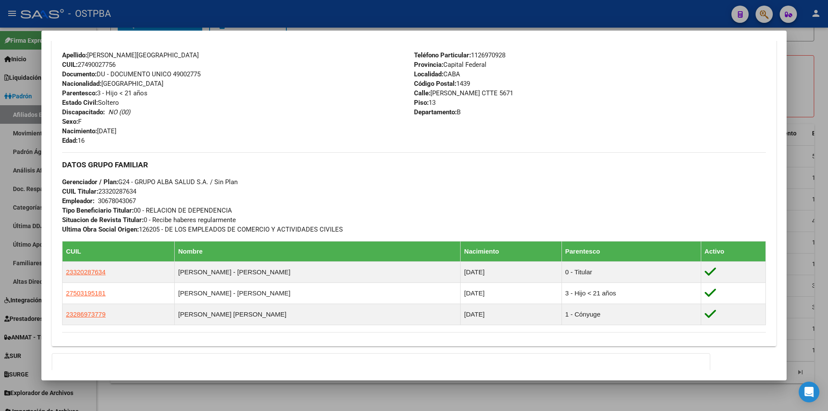
click at [277, 400] on div at bounding box center [414, 205] width 828 height 411
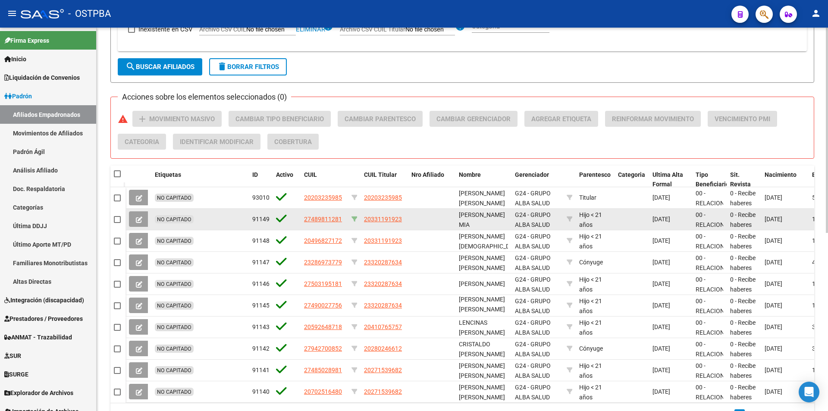
scroll to position [332, 0]
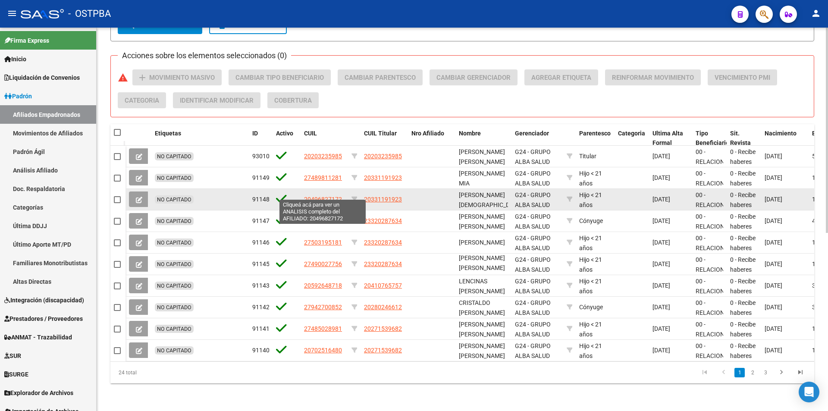
click at [321, 196] on span "20496827172" at bounding box center [323, 199] width 38 height 7
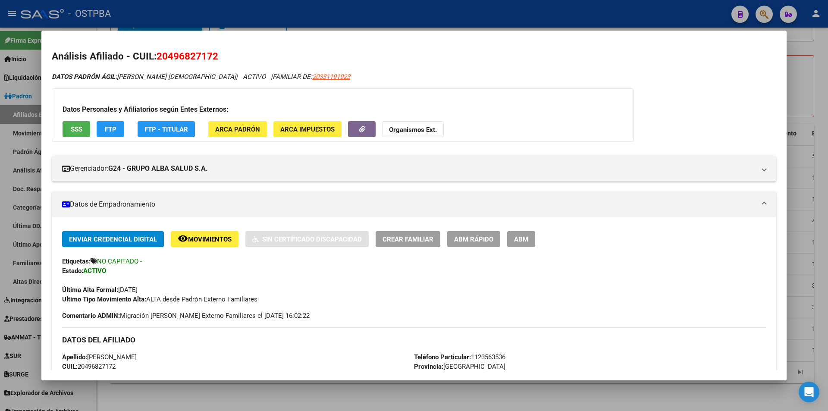
click at [218, 235] on span "Movimientos" at bounding box center [210, 239] width 44 height 8
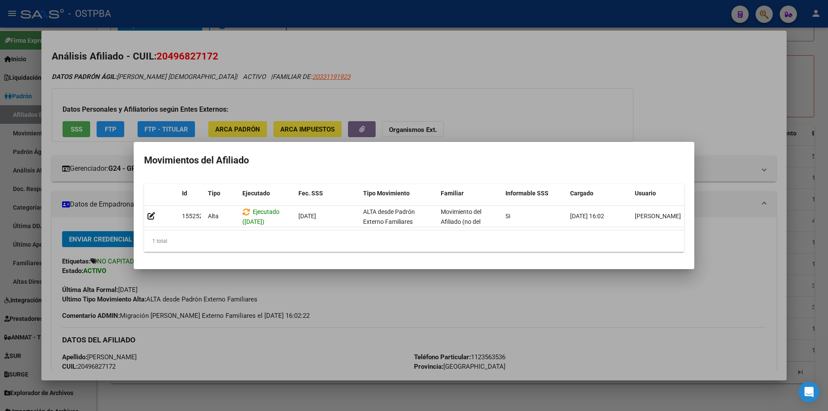
click at [369, 283] on div at bounding box center [414, 205] width 828 height 411
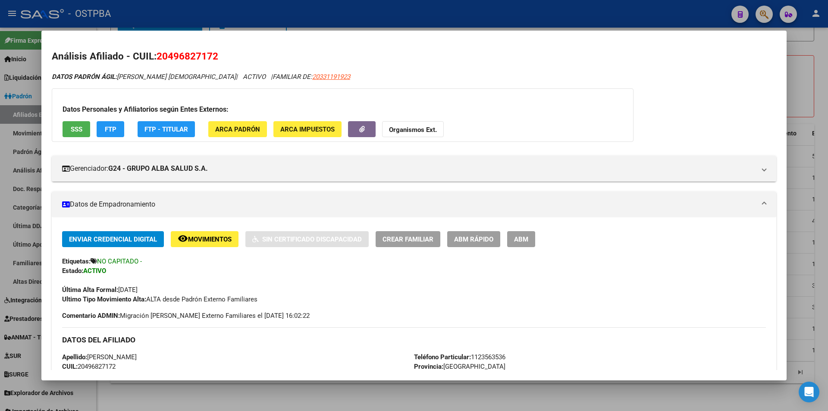
click at [75, 134] on button "SSS" at bounding box center [76, 129] width 28 height 16
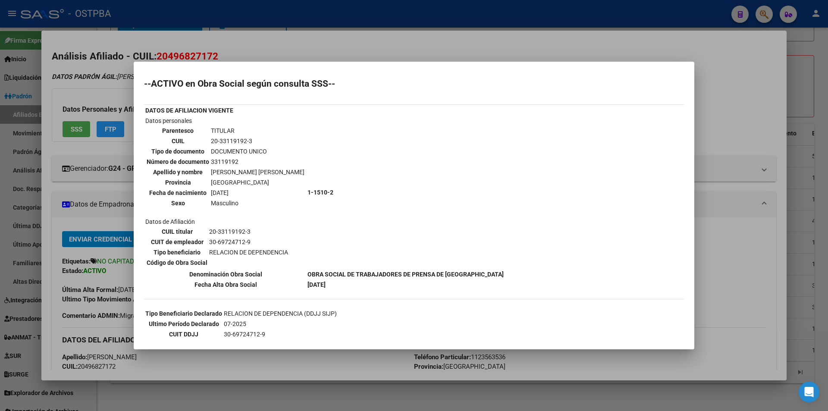
click at [342, 371] on div at bounding box center [414, 205] width 828 height 411
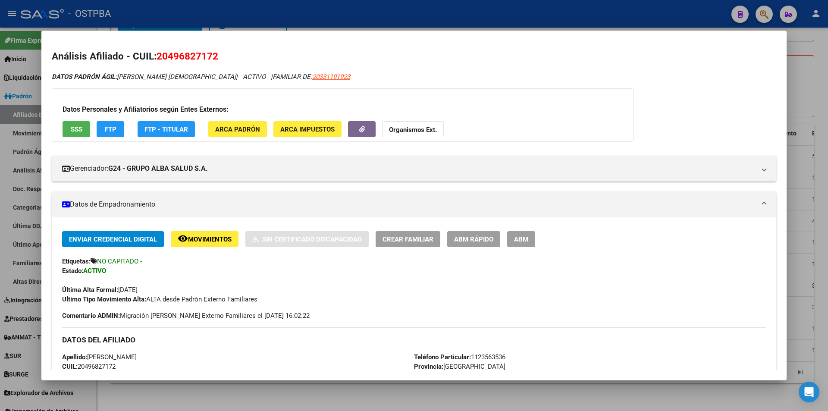
click at [371, 404] on div at bounding box center [414, 205] width 828 height 411
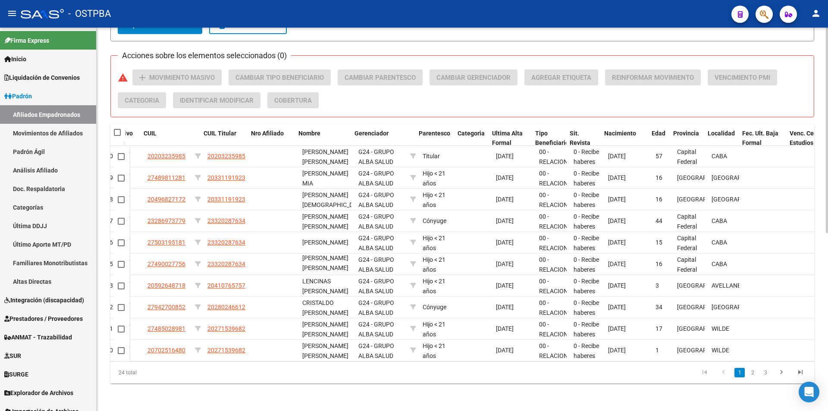
scroll to position [0, 160]
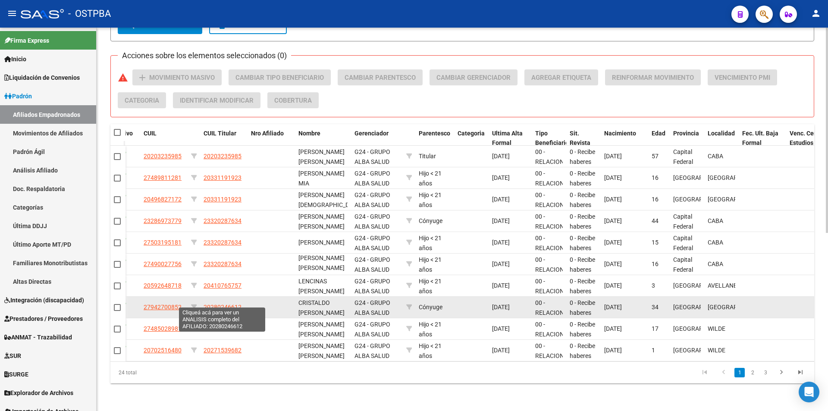
click at [212, 303] on span "20280246612" at bounding box center [222, 306] width 38 height 7
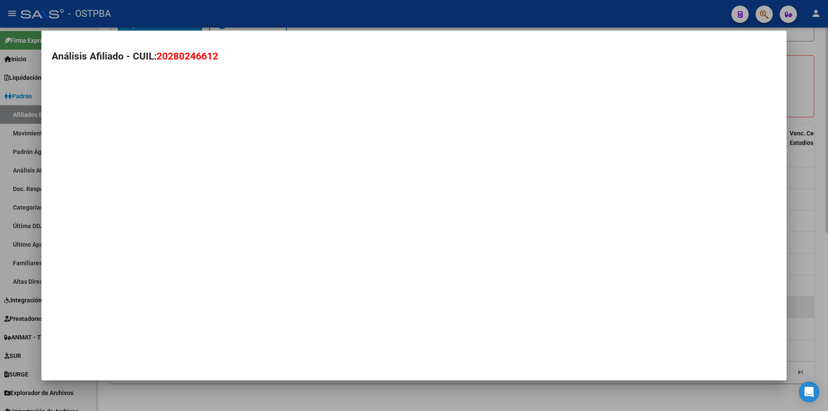
type textarea "20280246612"
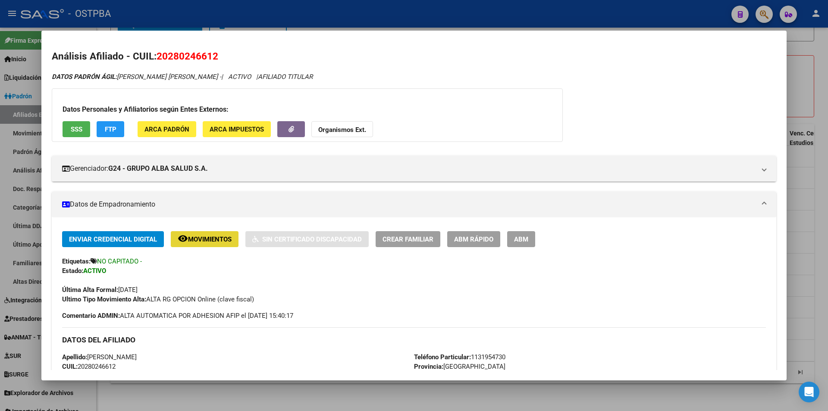
click at [199, 236] on span "Movimientos" at bounding box center [210, 239] width 44 height 8
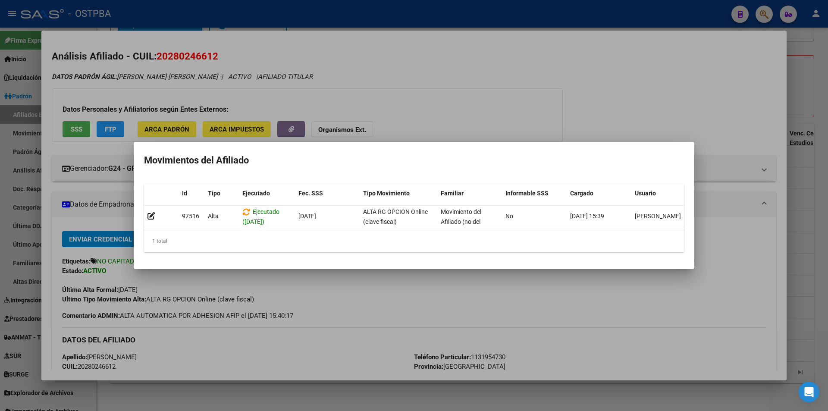
click at [601, 287] on div at bounding box center [414, 205] width 828 height 411
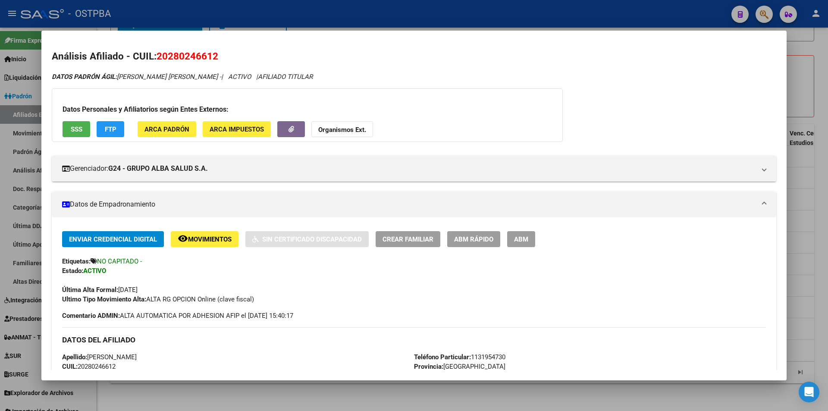
click at [330, 391] on div at bounding box center [414, 205] width 828 height 411
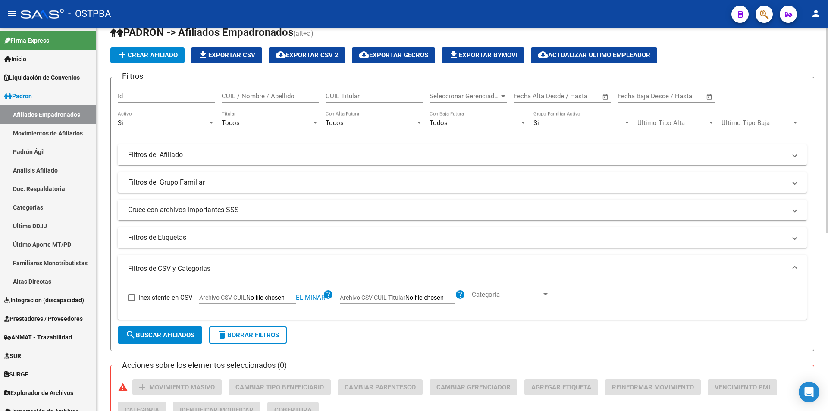
scroll to position [0, 0]
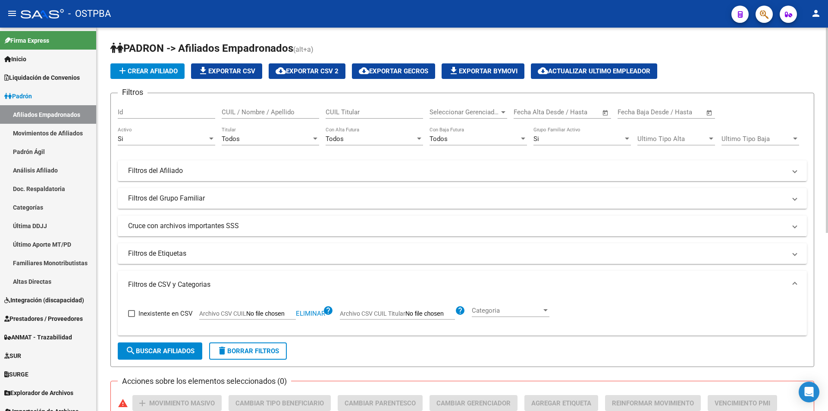
drag, startPoint x: 301, startPoint y: 73, endPoint x: 231, endPoint y: 102, distance: 75.0
click at [236, 101] on app-list-header "PADRON -> Afiliados Empadronados (alt+a) add Crear Afiliado file_download Expor…" at bounding box center [461, 203] width 703 height 325
click at [251, 70] on span "file_download Exportar CSV" at bounding box center [226, 71] width 57 height 8
click at [332, 74] on span "cloud_download Exportar CSV 2" at bounding box center [306, 71] width 63 height 8
click at [159, 141] on div "Si" at bounding box center [163, 139] width 90 height 8
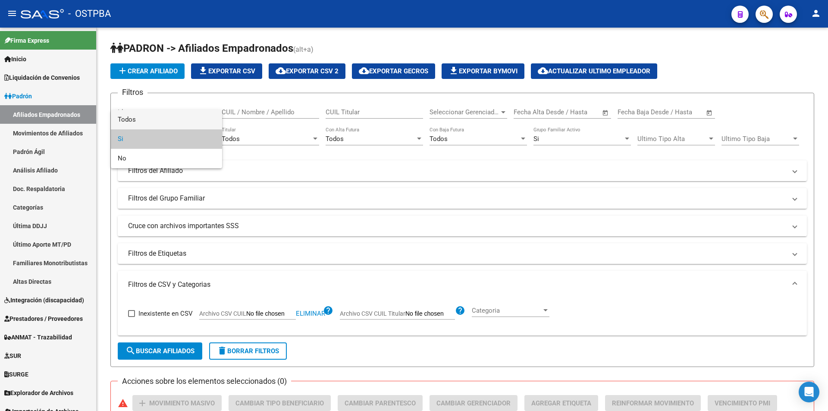
click at [156, 122] on span "Todos" at bounding box center [166, 119] width 97 height 19
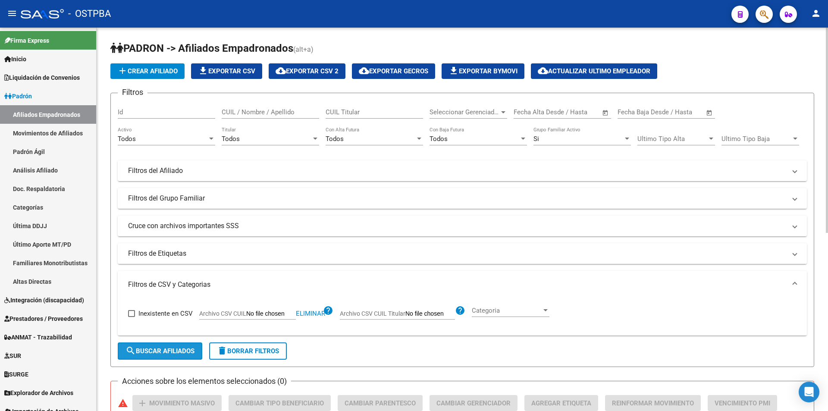
drag, startPoint x: 147, startPoint y: 348, endPoint x: 283, endPoint y: 246, distance: 170.2
click at [147, 345] on button "search Buscar Afiliados" at bounding box center [160, 350] width 84 height 17
click at [158, 350] on span "search Buscar Afiliados" at bounding box center [159, 351] width 69 height 8
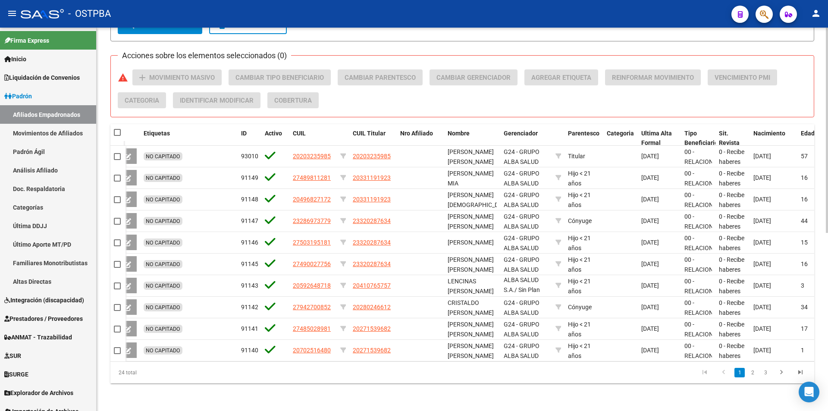
scroll to position [332, 0]
